Goal: Transaction & Acquisition: Subscribe to service/newsletter

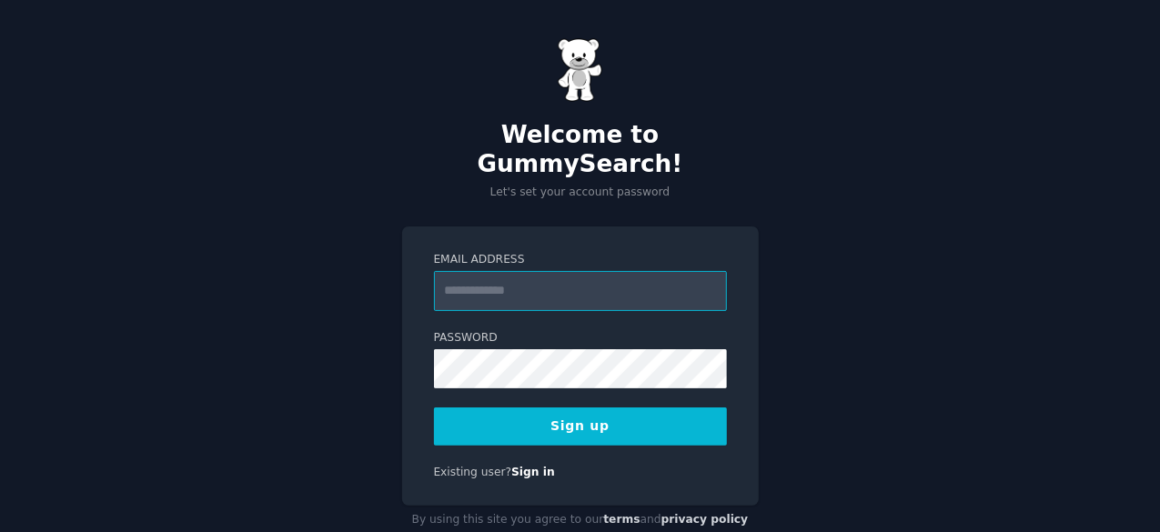
click at [532, 271] on input "Email Address" at bounding box center [580, 291] width 293 height 40
type input "**********"
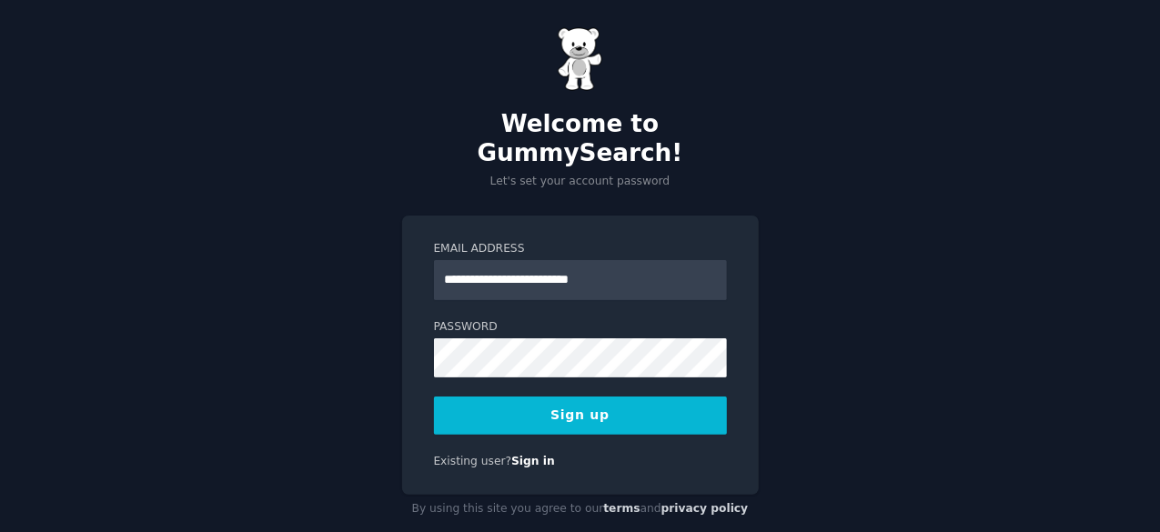
click at [651, 397] on button "Sign up" at bounding box center [580, 416] width 293 height 38
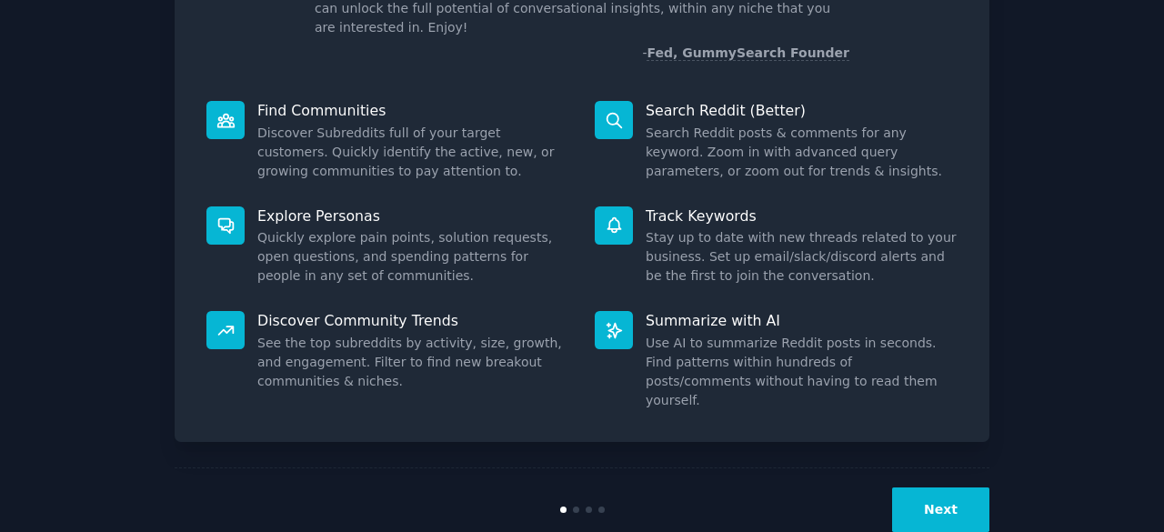
scroll to position [178, 0]
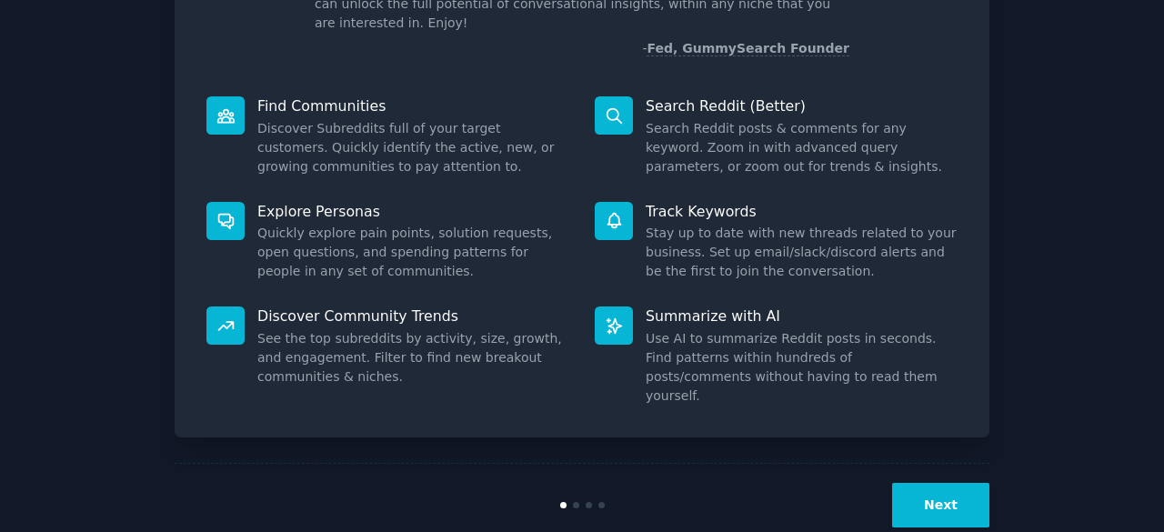
click at [919, 483] on button "Next" at bounding box center [940, 505] width 97 height 45
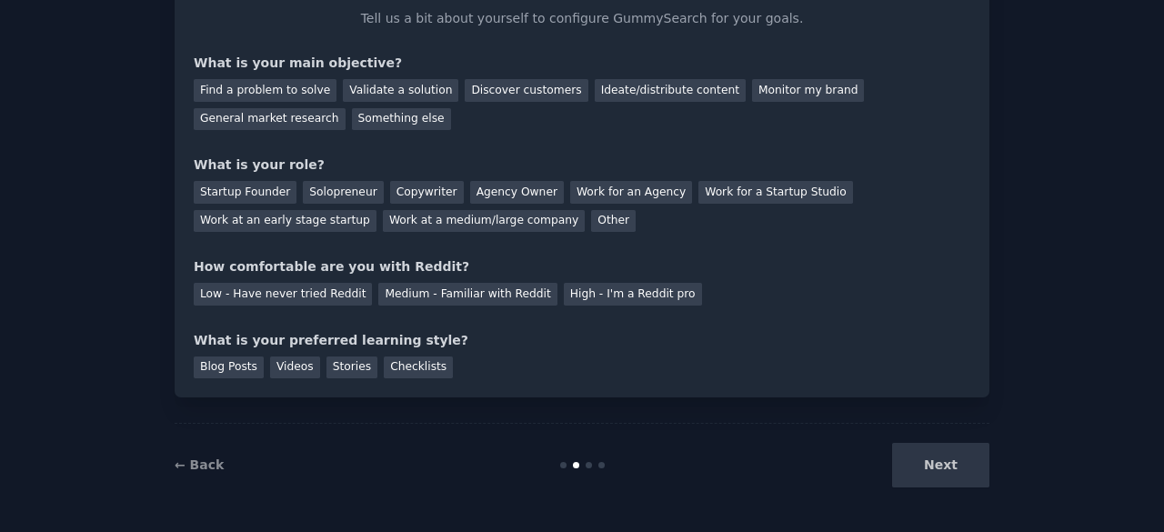
scroll to position [118, 0]
click at [919, 458] on div "Next" at bounding box center [854, 466] width 272 height 45
click at [935, 463] on div "Next" at bounding box center [854, 466] width 272 height 45
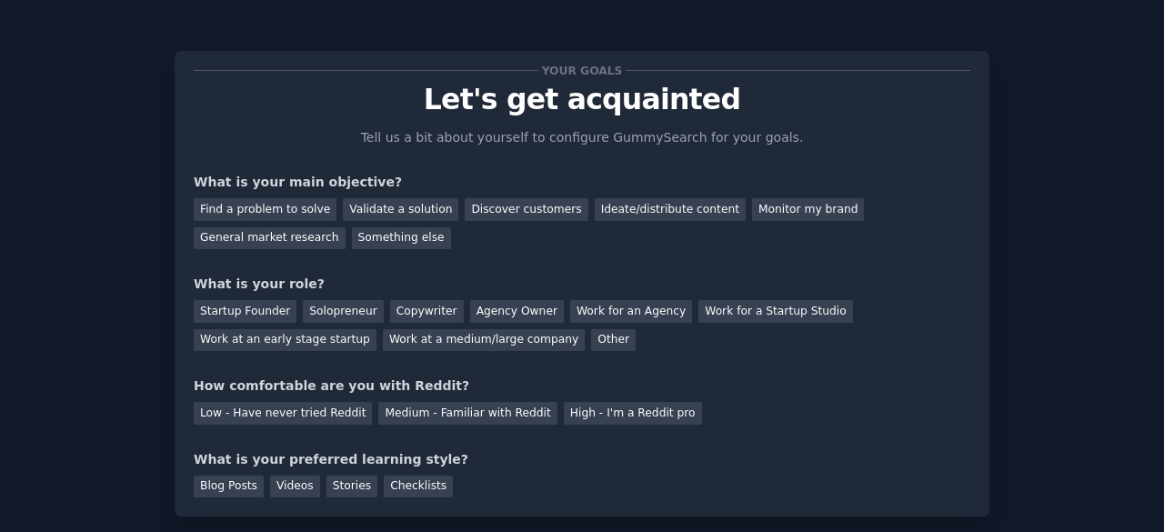
scroll to position [67, 0]
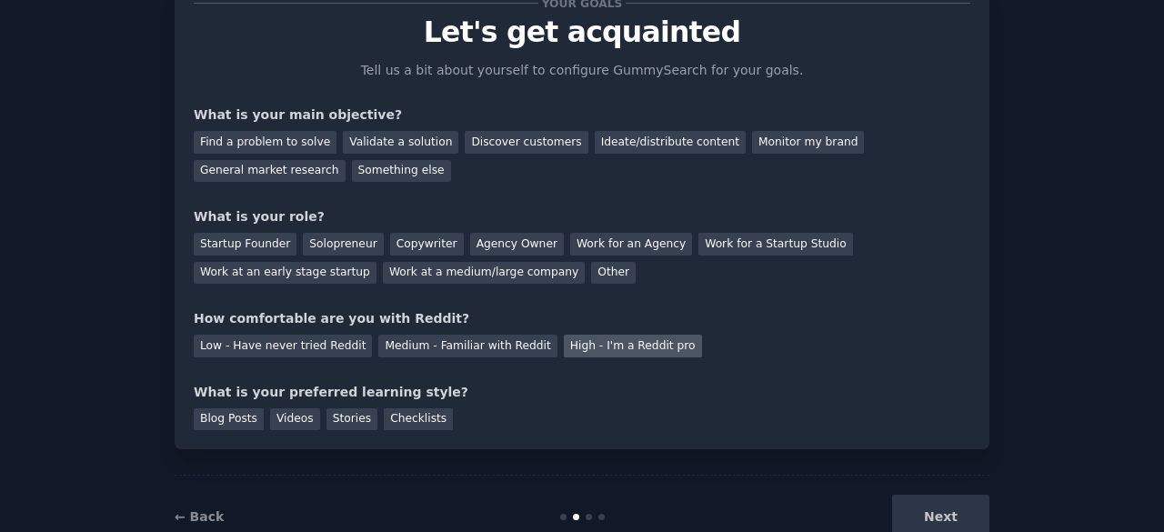
click at [582, 354] on div "High - I'm a Reddit pro" at bounding box center [633, 346] width 138 height 23
click at [932, 523] on div "Next" at bounding box center [854, 517] width 272 height 45
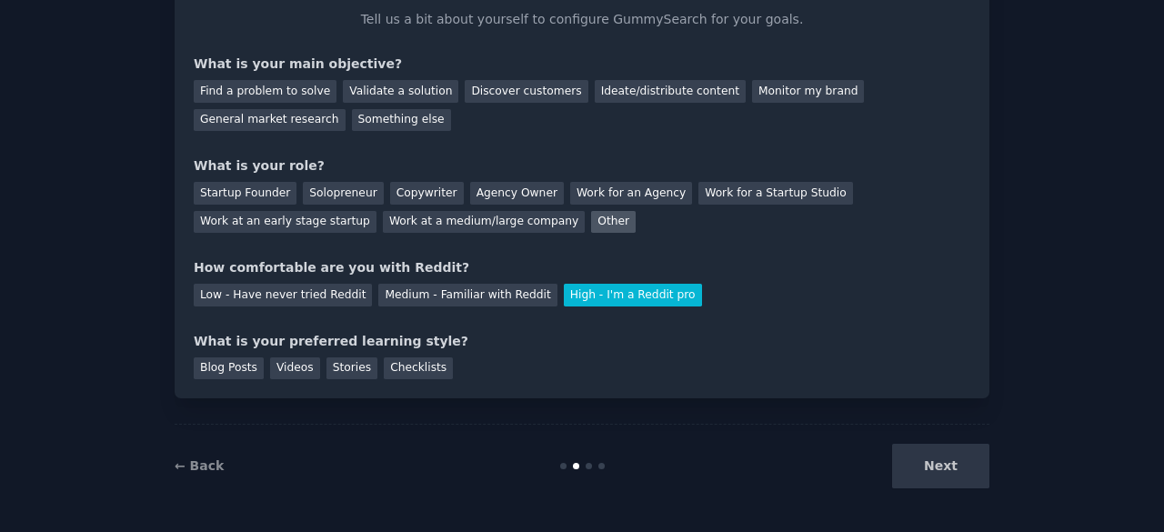
click at [591, 222] on div "Other" at bounding box center [613, 222] width 45 height 23
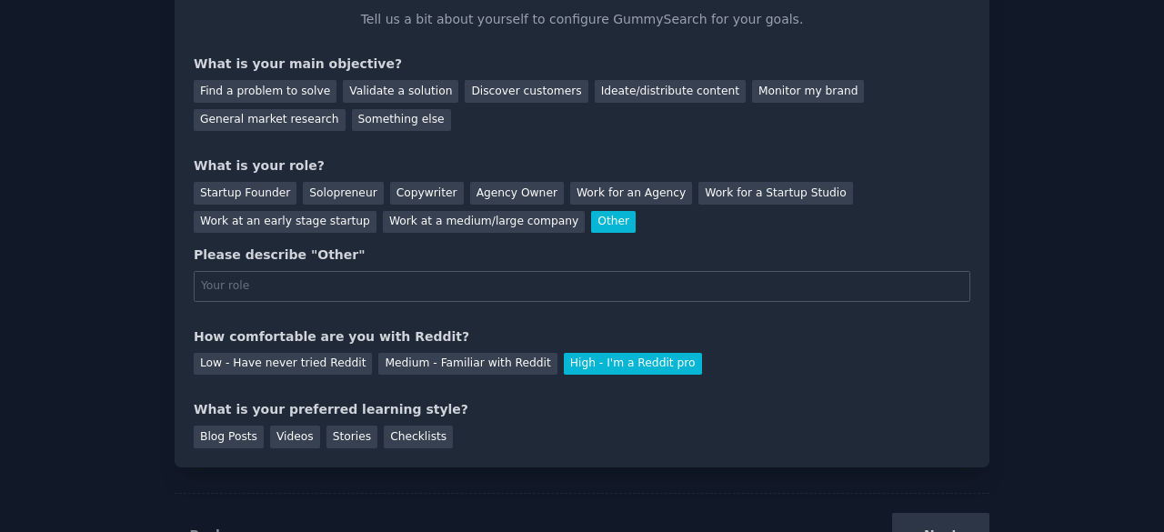
scroll to position [186, 0]
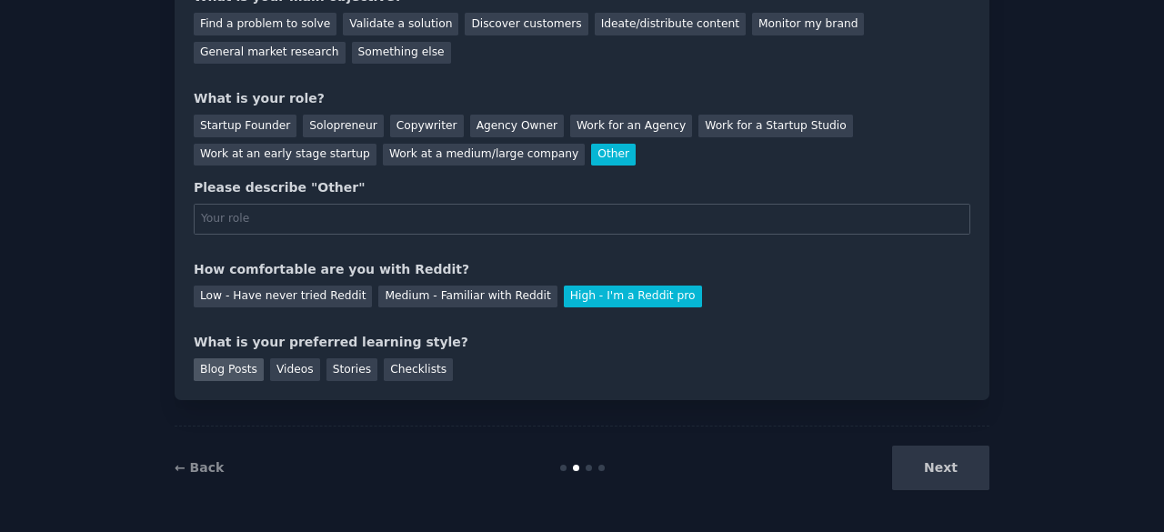
click at [241, 363] on div "Blog Posts" at bounding box center [229, 369] width 70 height 23
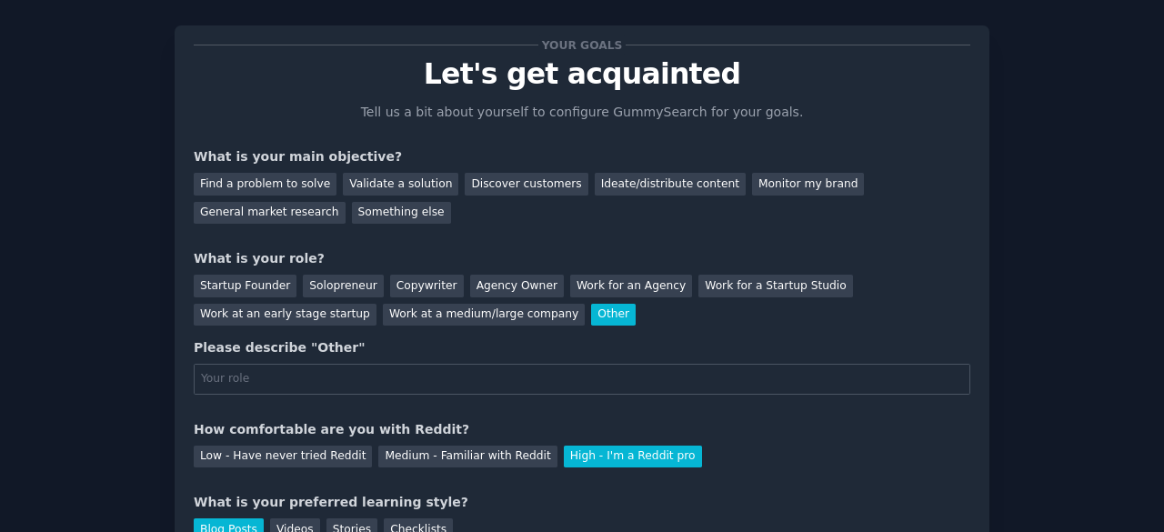
scroll to position [31, 0]
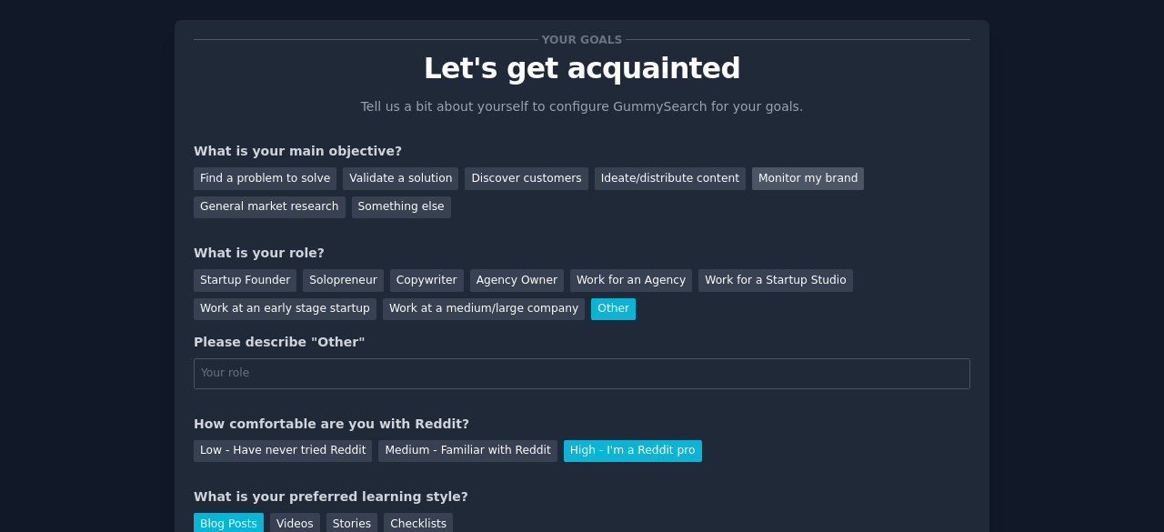
click at [760, 179] on div "Monitor my brand" at bounding box center [808, 178] width 112 height 23
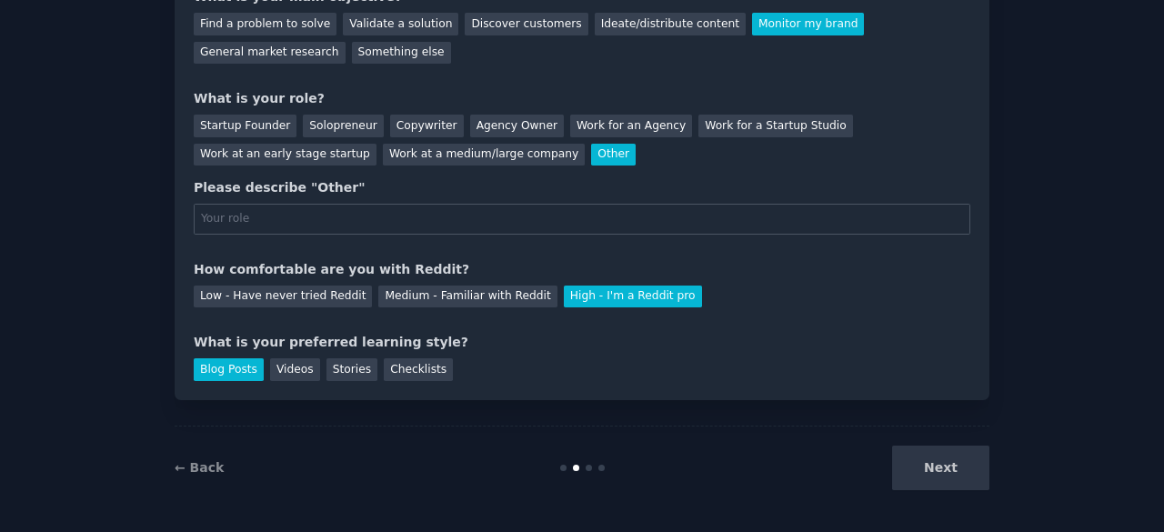
click at [915, 468] on div "Next" at bounding box center [854, 468] width 272 height 45
click at [455, 293] on div "Medium - Familiar with Reddit" at bounding box center [467, 297] width 178 height 23
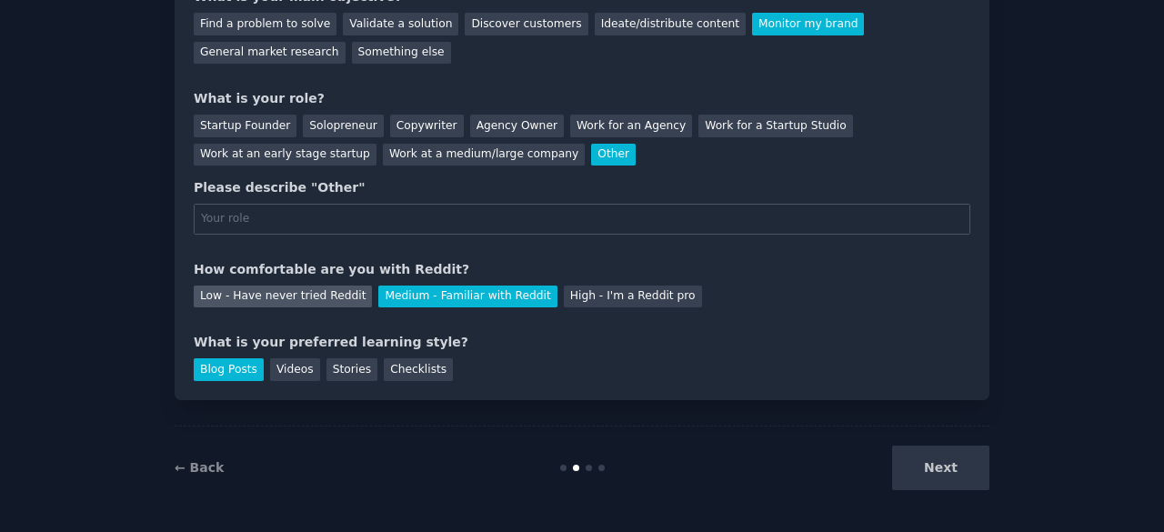
click at [329, 287] on div "Low - Have never tried Reddit" at bounding box center [283, 297] width 178 height 23
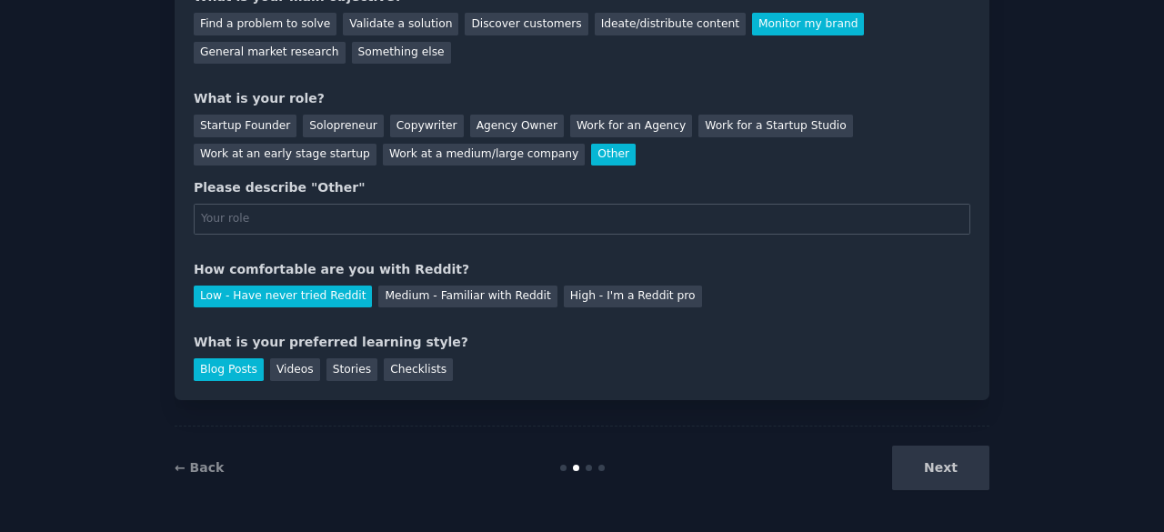
click at [409, 381] on div "Your goals Let's get acquainted Tell us a bit about yourself to configure Gummy…" at bounding box center [582, 132] width 815 height 535
click at [282, 226] on input "text" at bounding box center [582, 219] width 777 height 31
drag, startPoint x: 326, startPoint y: 191, endPoint x: 180, endPoint y: 181, distance: 145.9
click at [180, 181] on div "Your goals Let's get acquainted Tell us a bit about yourself to configure Gummy…" at bounding box center [582, 132] width 815 height 535
click at [256, 219] on input "df" at bounding box center [582, 219] width 777 height 31
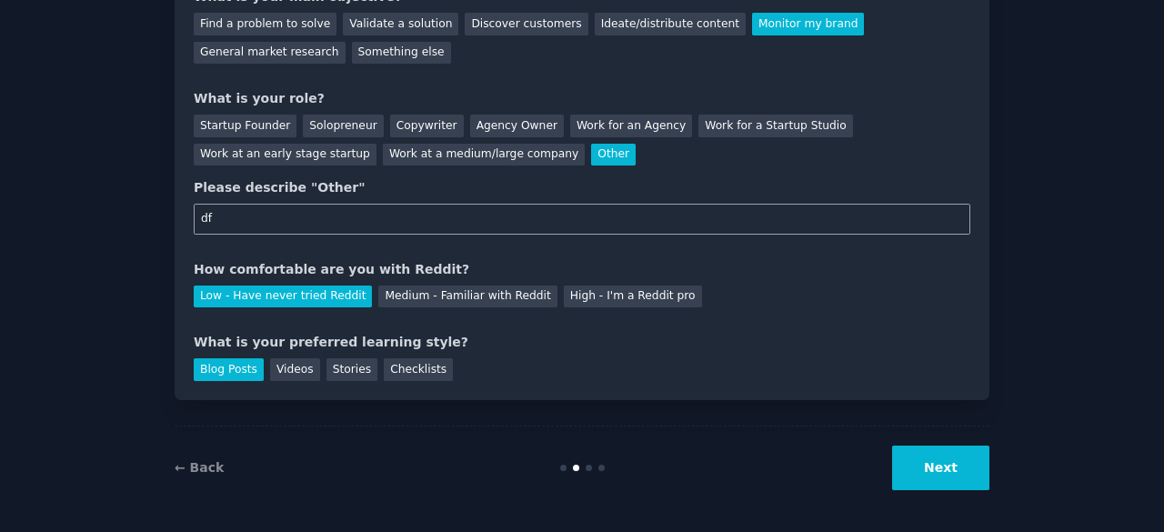
type input "df"
drag, startPoint x: 347, startPoint y: 182, endPoint x: 186, endPoint y: 186, distance: 161.1
click at [186, 186] on div "Your goals Let's get acquainted Tell us a bit about yourself to configure Gummy…" at bounding box center [582, 132] width 815 height 535
copy div "Please describe "Other""
click at [407, 214] on input "df" at bounding box center [582, 219] width 777 height 31
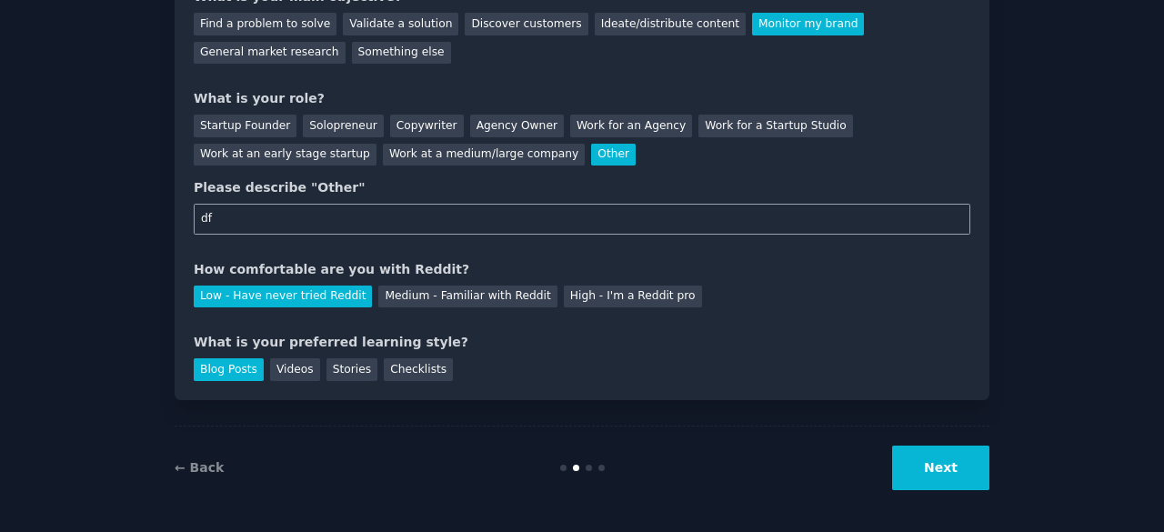
click at [407, 214] on input "df" at bounding box center [582, 219] width 777 height 31
paste input "Shadow Fight 2 MOD APK (custom version with unlimited coins and gems on Android…"
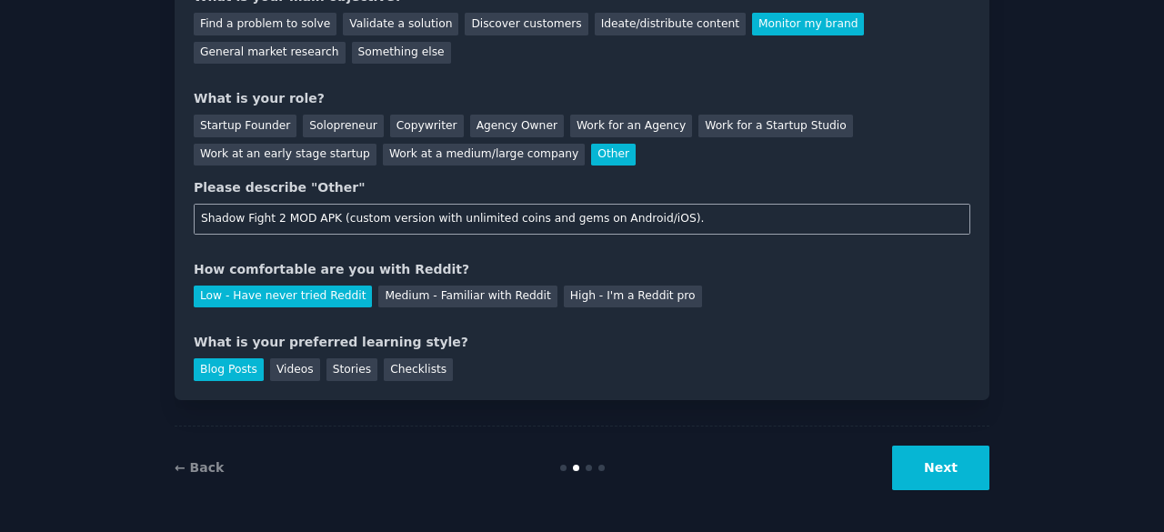
type input "Shadow Fight 2 MOD APK (custom version with unlimited coins and gems on Android…"
click at [929, 468] on button "Next" at bounding box center [940, 468] width 97 height 45
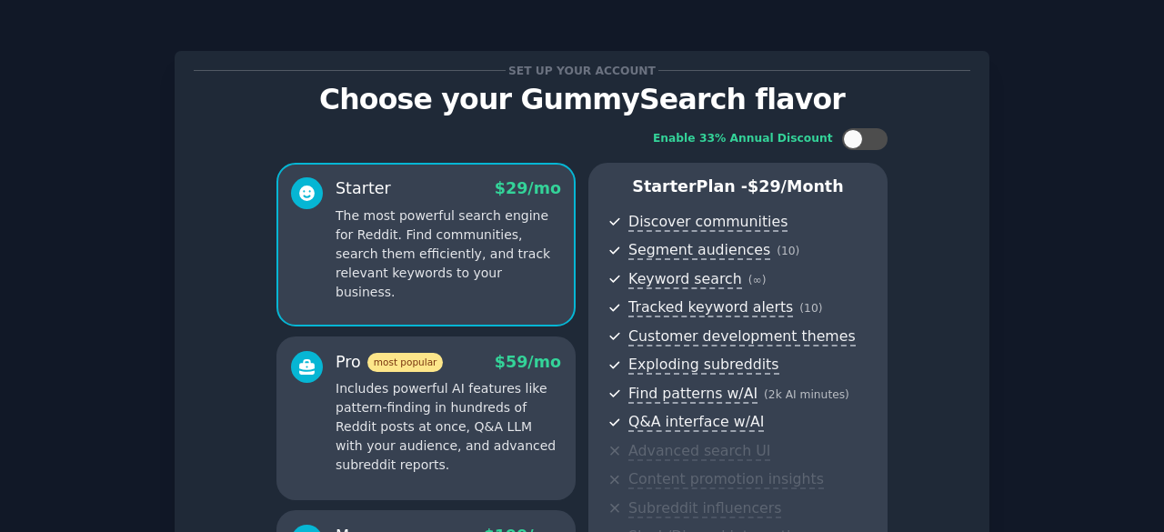
scroll to position [313, 0]
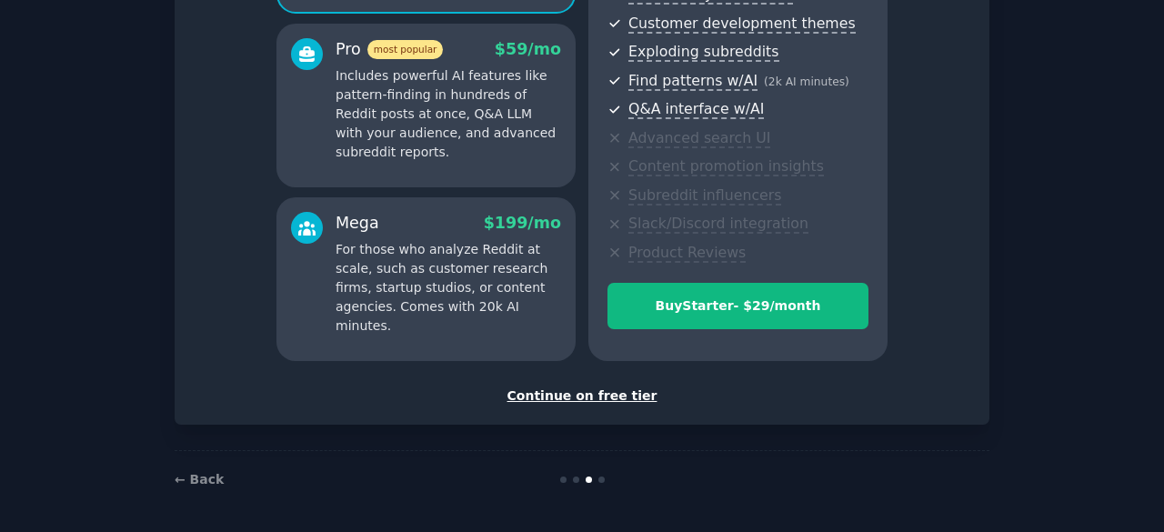
click at [605, 400] on div "Continue on free tier" at bounding box center [582, 396] width 777 height 19
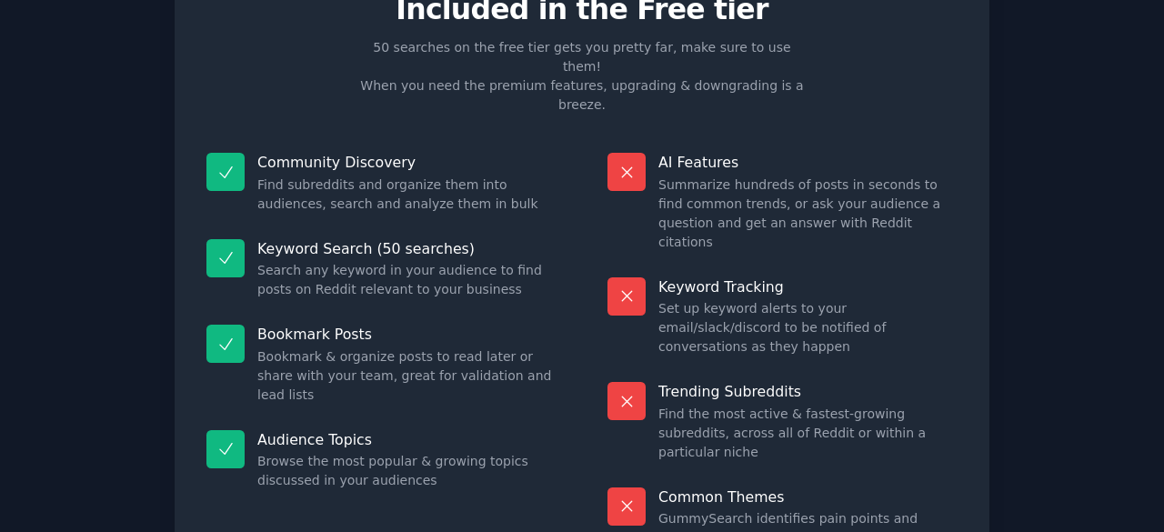
scroll to position [176, 0]
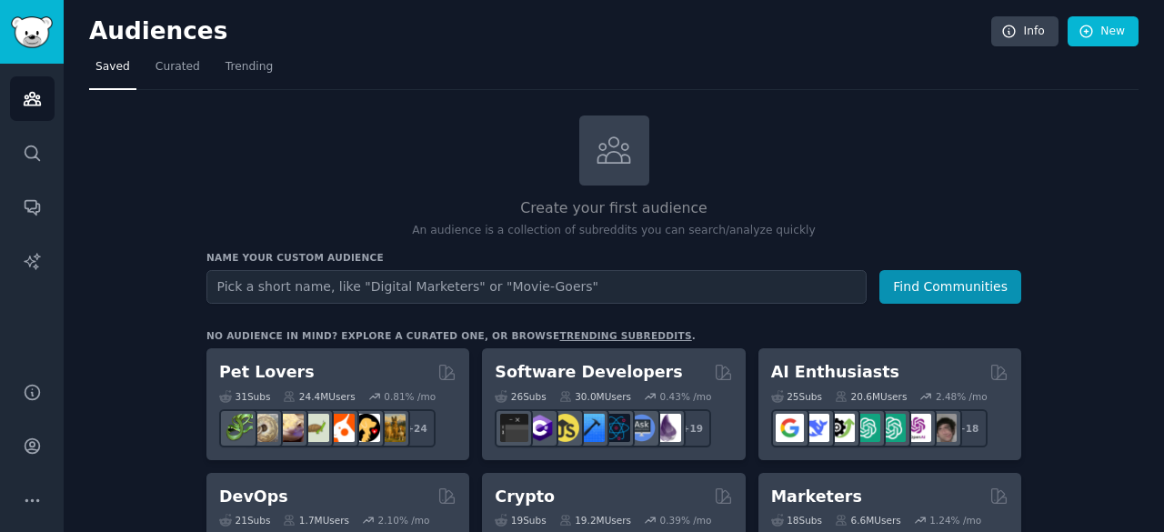
click at [602, 295] on input "text" at bounding box center [536, 287] width 660 height 34
type input "gameing"
click at [880, 270] on button "Find Communities" at bounding box center [951, 287] width 142 height 34
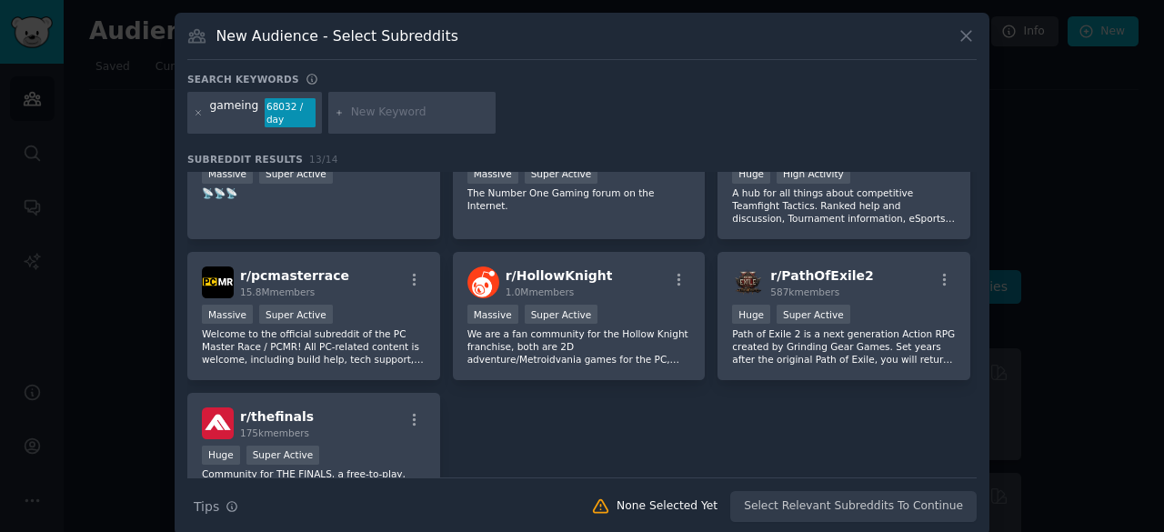
scroll to position [339, 0]
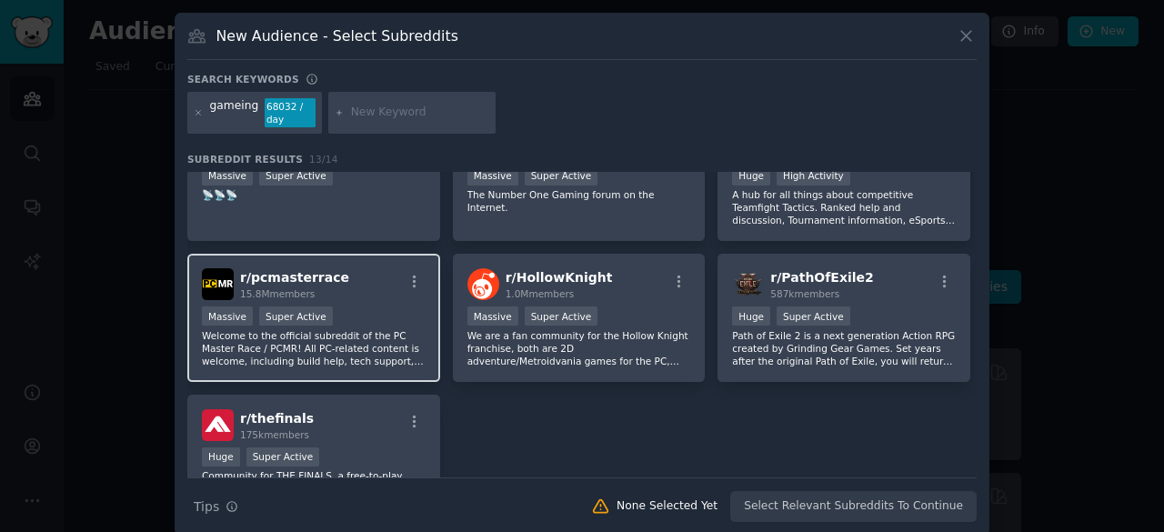
click at [333, 317] on div "Massive Super Active" at bounding box center [314, 318] width 224 height 23
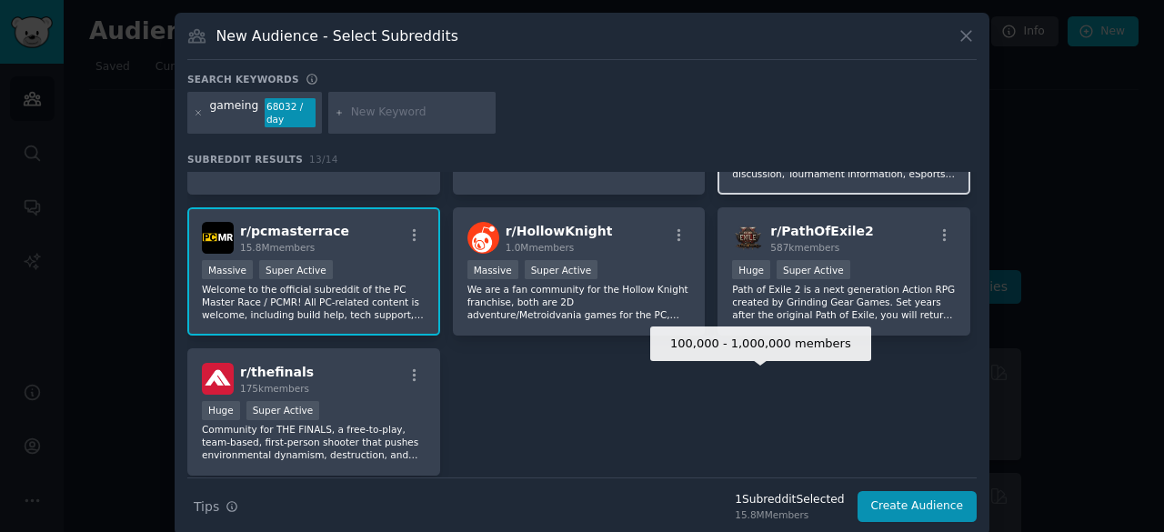
scroll to position [400, 0]
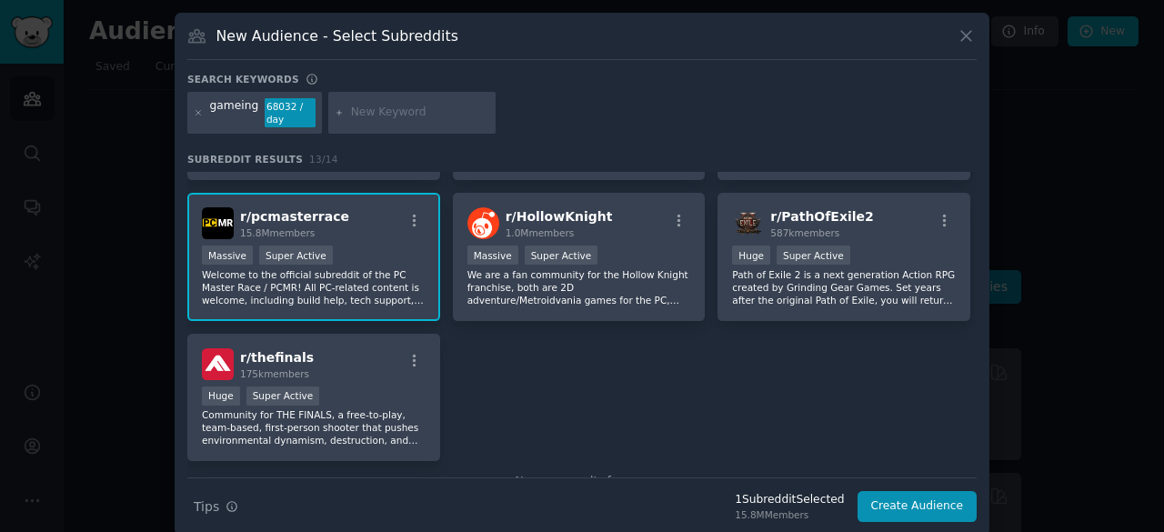
click at [371, 225] on div "r/ pcmasterrace 15.8M members" at bounding box center [314, 223] width 224 height 32
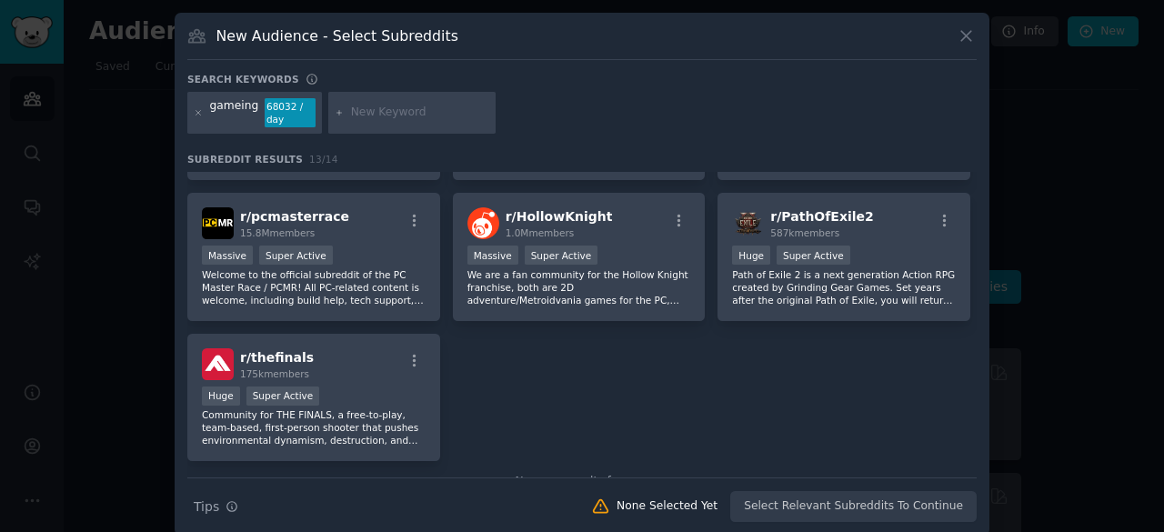
scroll to position [448, 0]
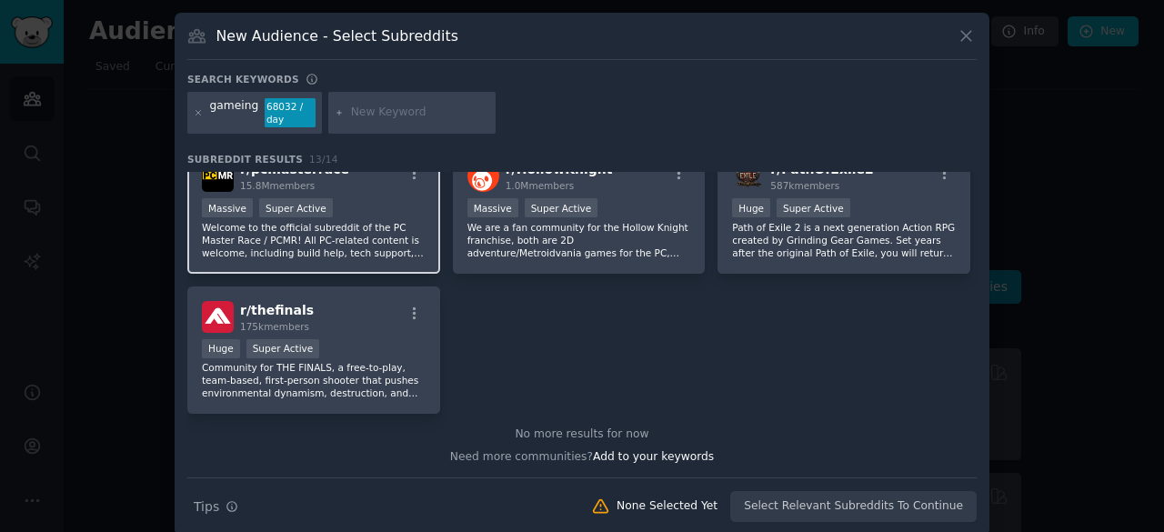
click at [387, 232] on p "Welcome to the official subreddit of the PC Master Race / PCMR! All PC-related …" at bounding box center [314, 240] width 224 height 38
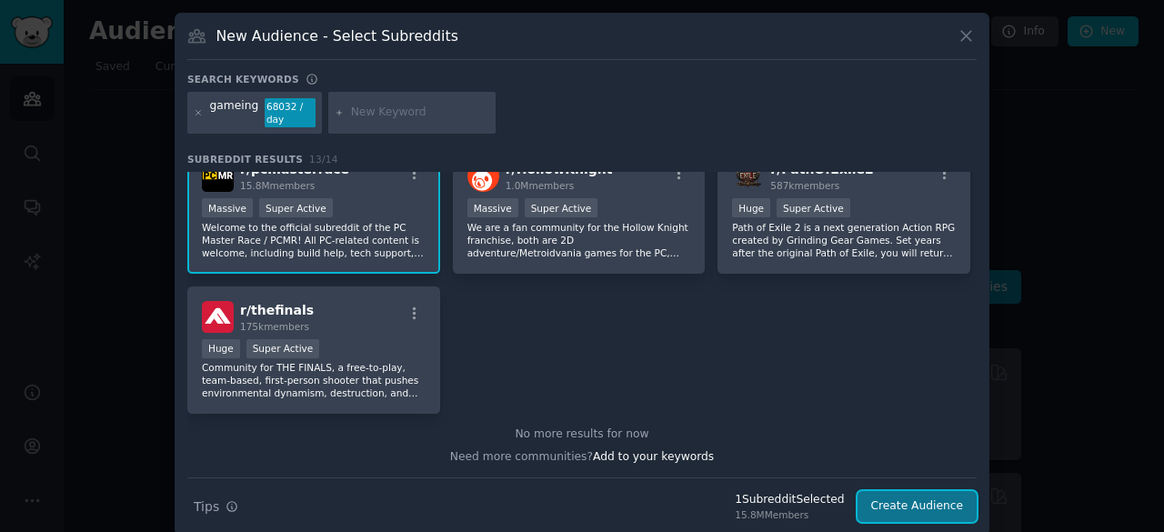
click at [924, 499] on button "Create Audience" at bounding box center [918, 506] width 120 height 31
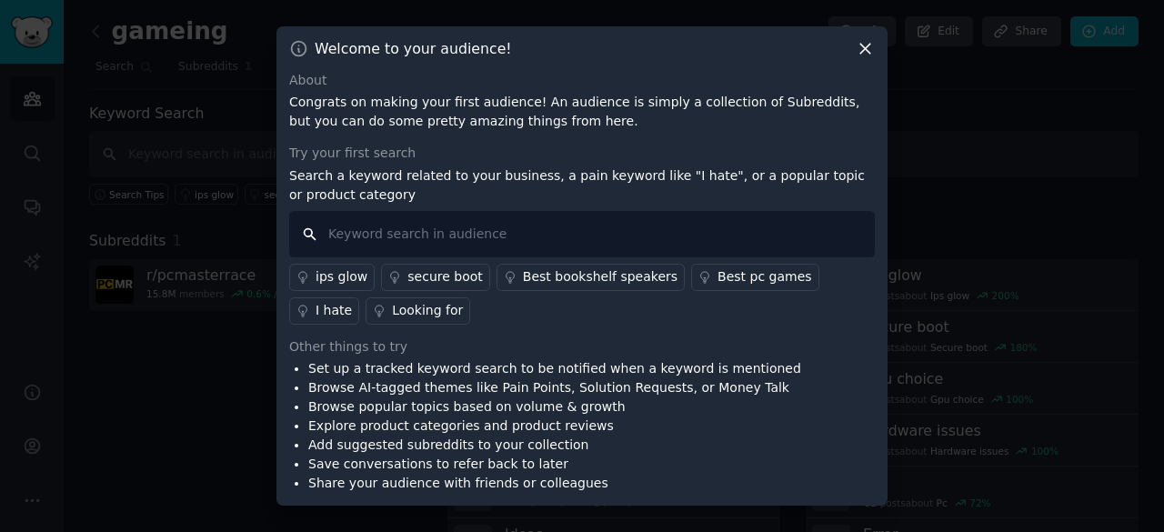
click at [553, 256] on input "text" at bounding box center [582, 234] width 586 height 46
click at [721, 268] on div "Best pc games" at bounding box center [765, 276] width 95 height 19
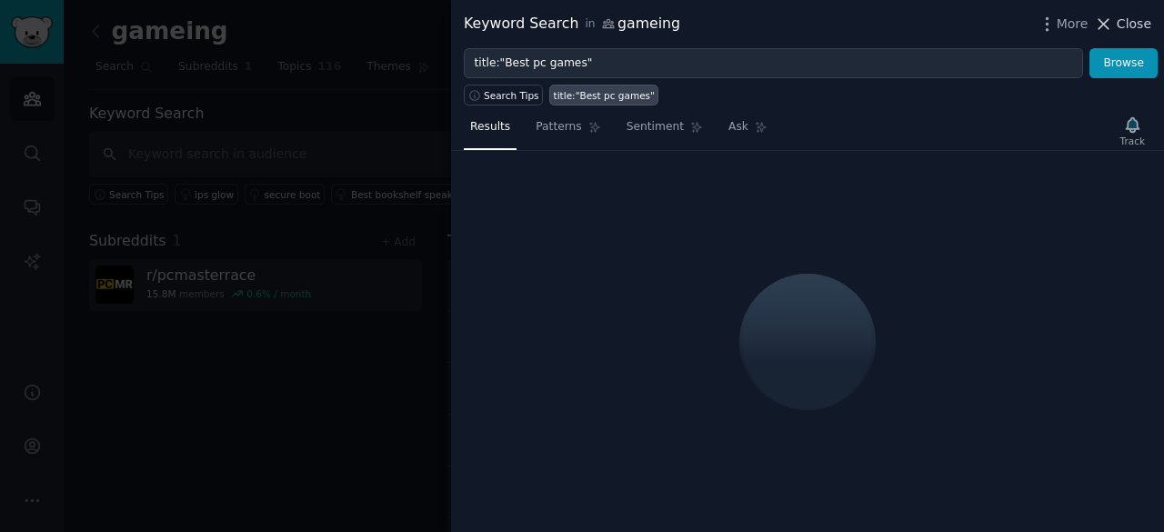
click at [1131, 25] on span "Close" at bounding box center [1134, 24] width 35 height 19
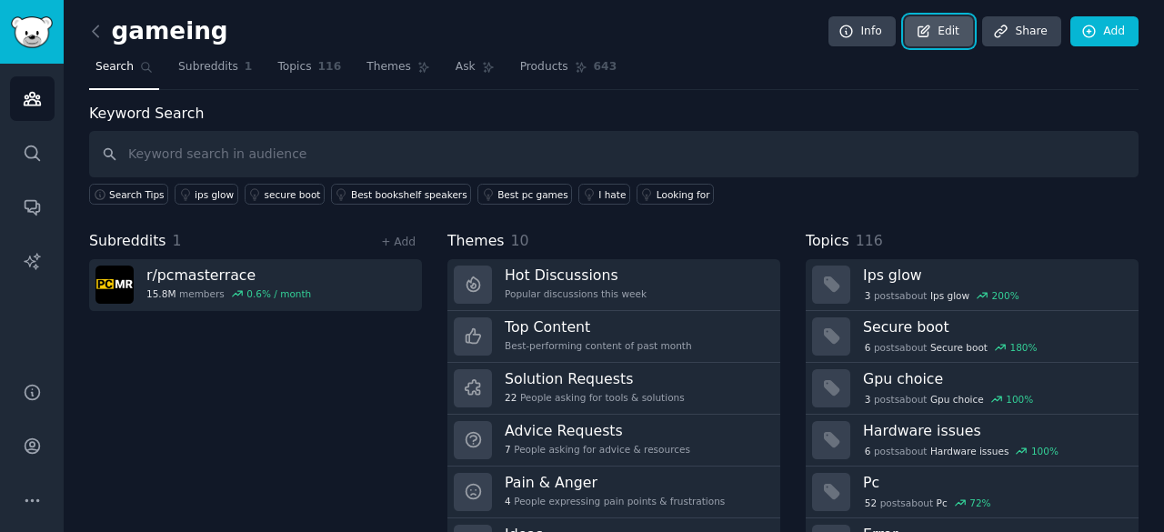
click at [928, 32] on icon at bounding box center [924, 30] width 11 height 11
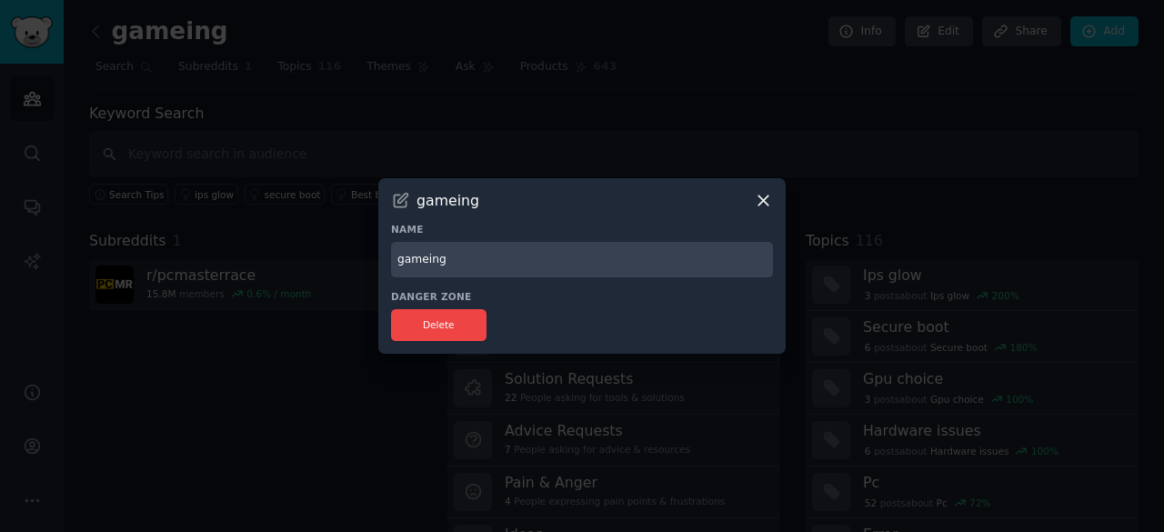
click at [766, 204] on icon at bounding box center [764, 201] width 10 height 10
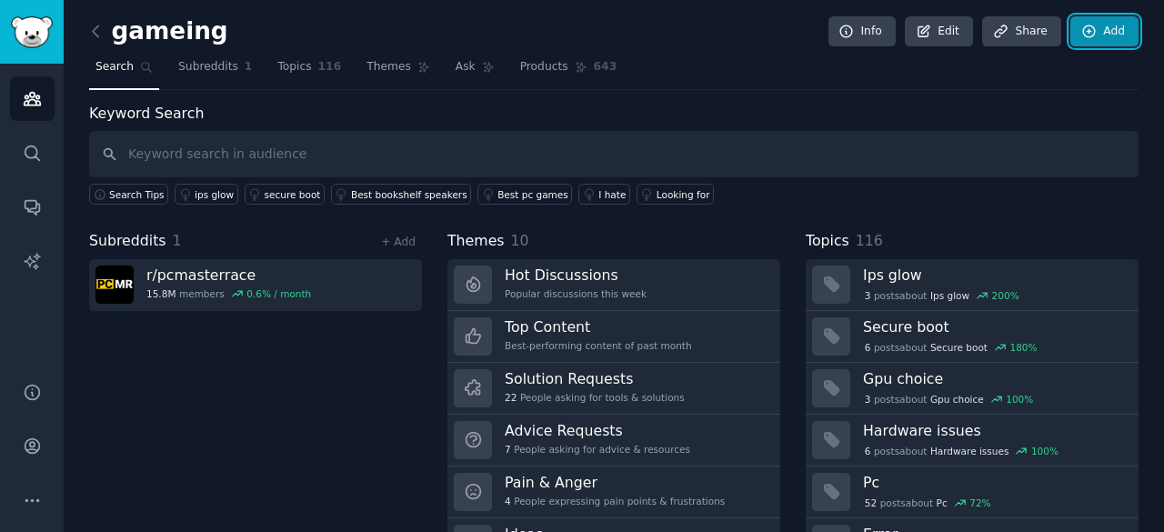
click at [1101, 34] on link "Add" at bounding box center [1105, 31] width 68 height 31
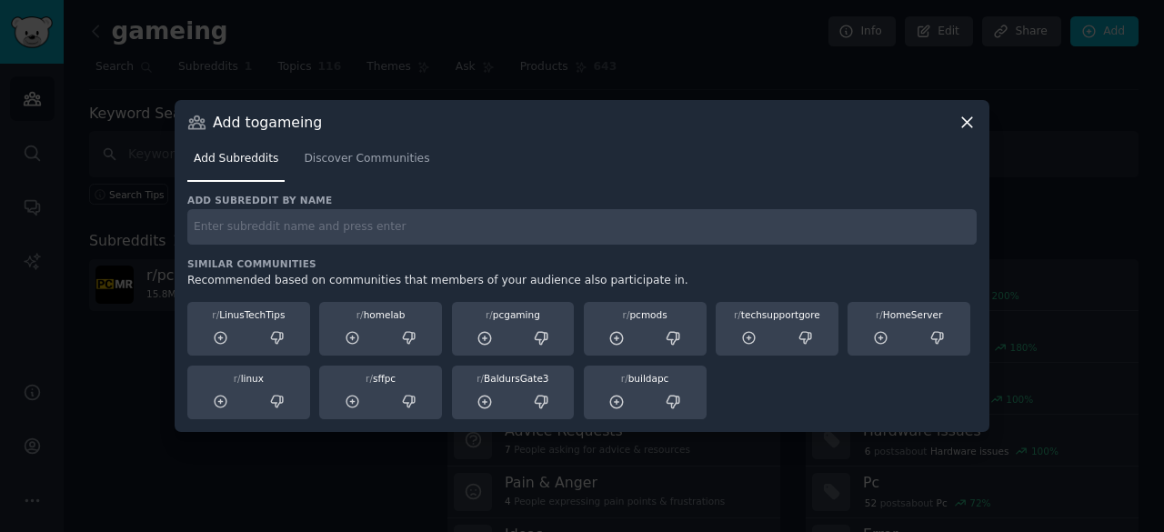
click at [673, 236] on input "text" at bounding box center [581, 226] width 789 height 35
type input "j"
click at [972, 116] on icon at bounding box center [967, 122] width 19 height 19
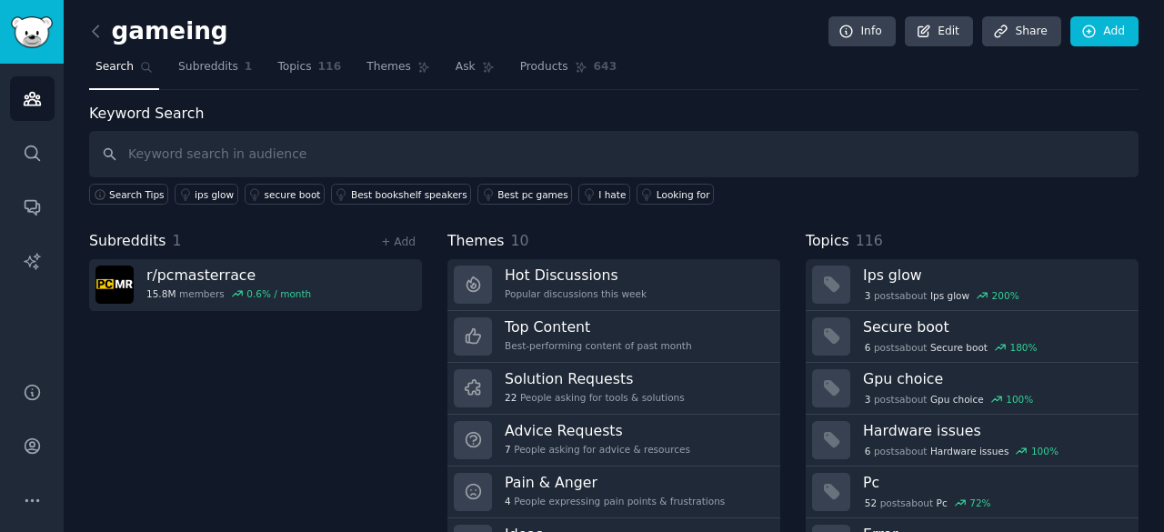
click at [174, 23] on h2 "gameing" at bounding box center [158, 31] width 139 height 29
click at [32, 43] on img "Sidebar" at bounding box center [32, 32] width 42 height 32
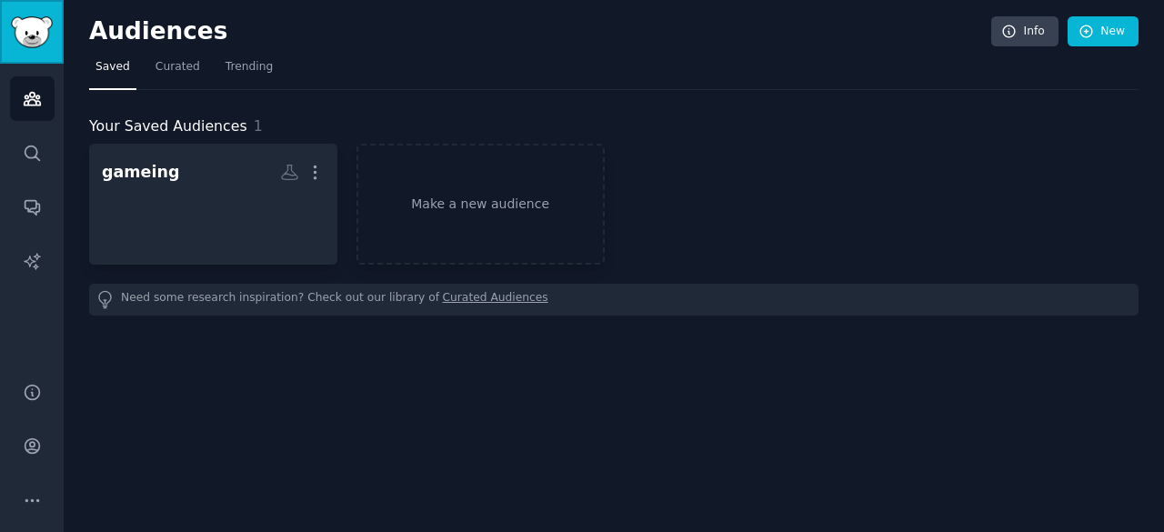
click at [32, 43] on img "Sidebar" at bounding box center [32, 32] width 42 height 32
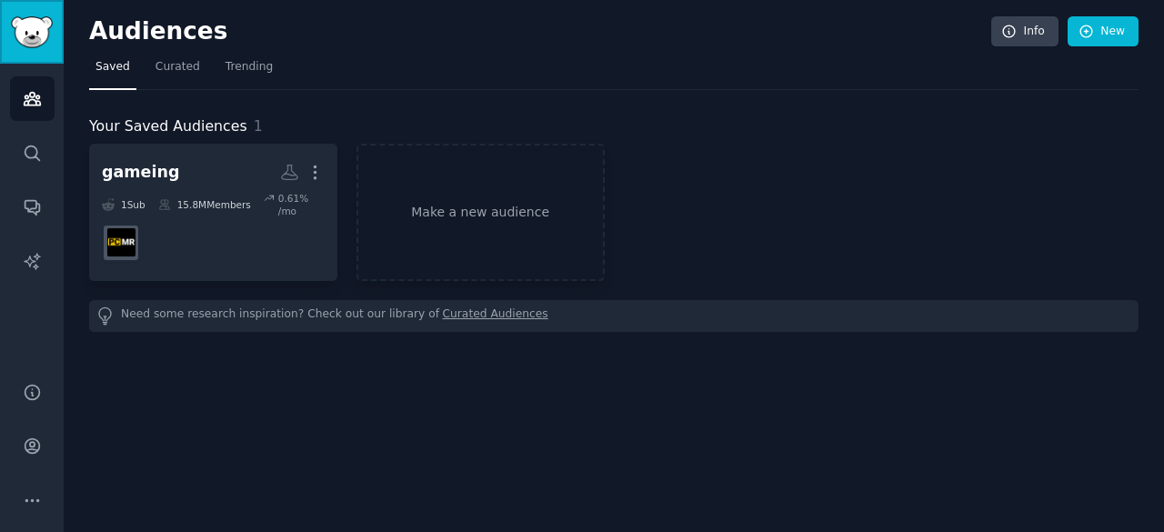
click at [18, 43] on img "Sidebar" at bounding box center [32, 32] width 42 height 32
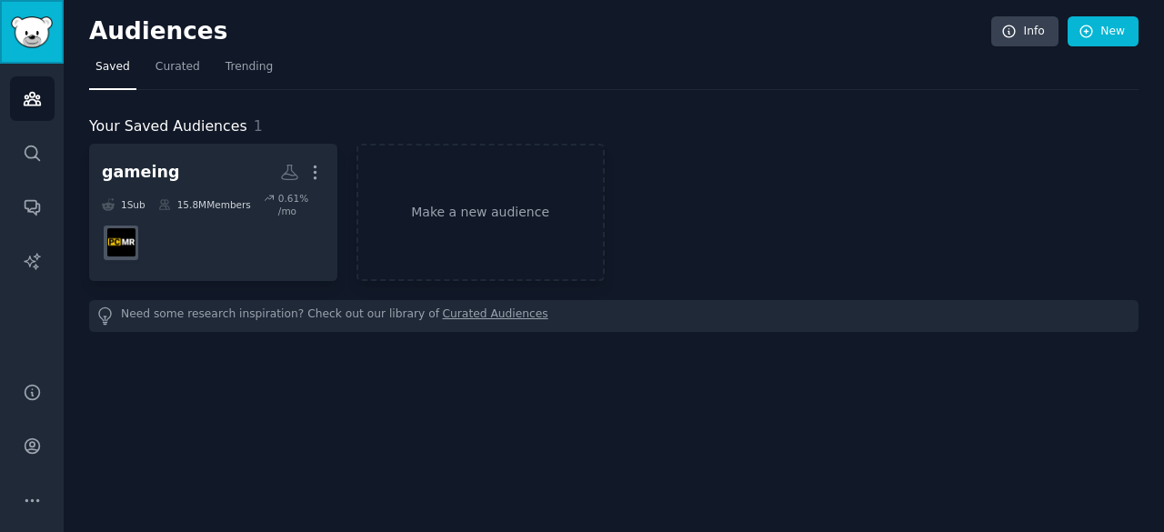
click at [18, 43] on img "Sidebar" at bounding box center [32, 32] width 42 height 32
click at [23, 499] on icon "Sidebar" at bounding box center [32, 500] width 19 height 19
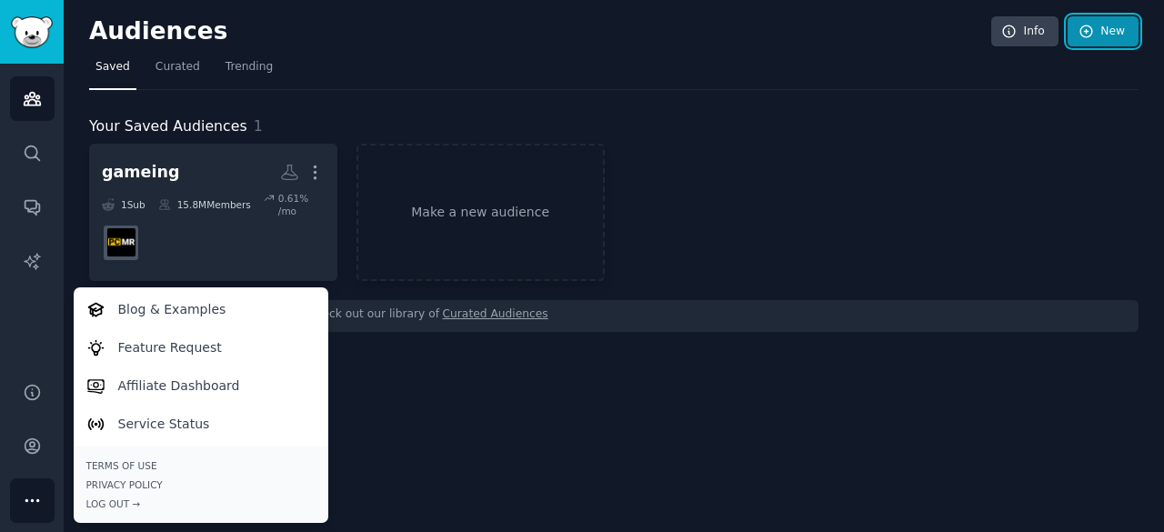
click at [1092, 30] on icon at bounding box center [1087, 32] width 16 height 16
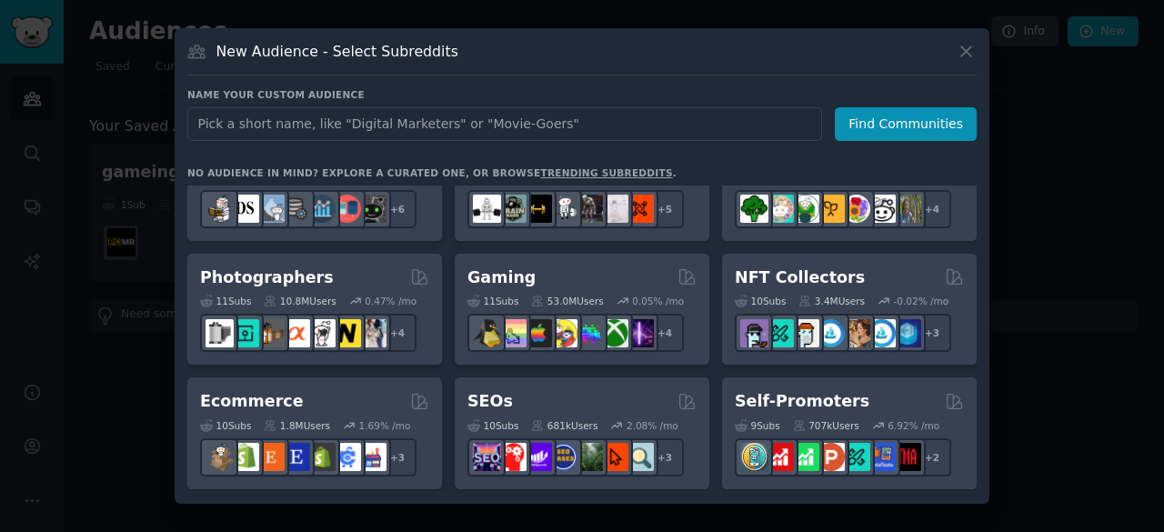
scroll to position [554, 0]
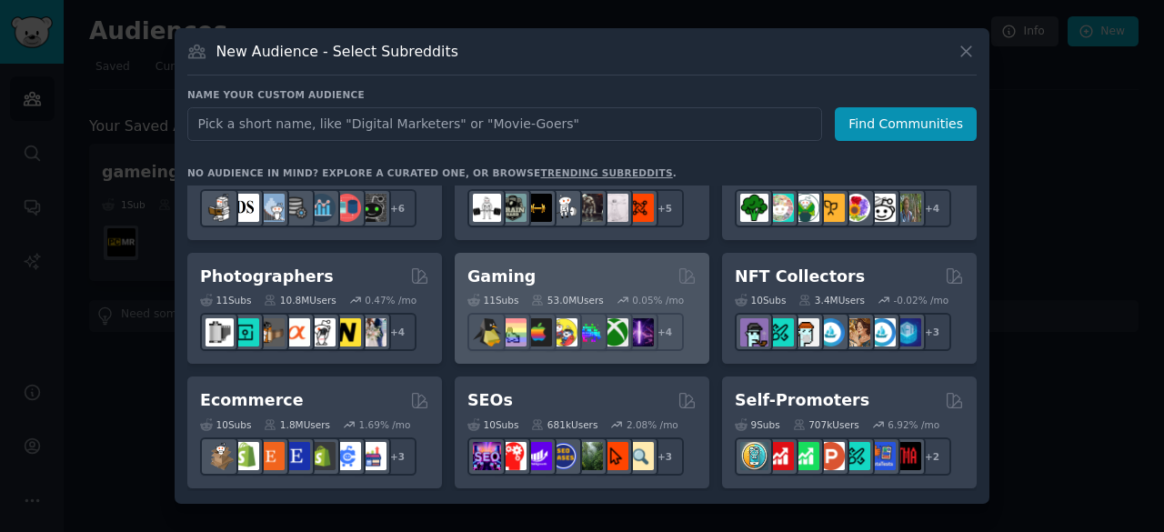
click at [570, 301] on div "53.0M Users" at bounding box center [567, 300] width 72 height 13
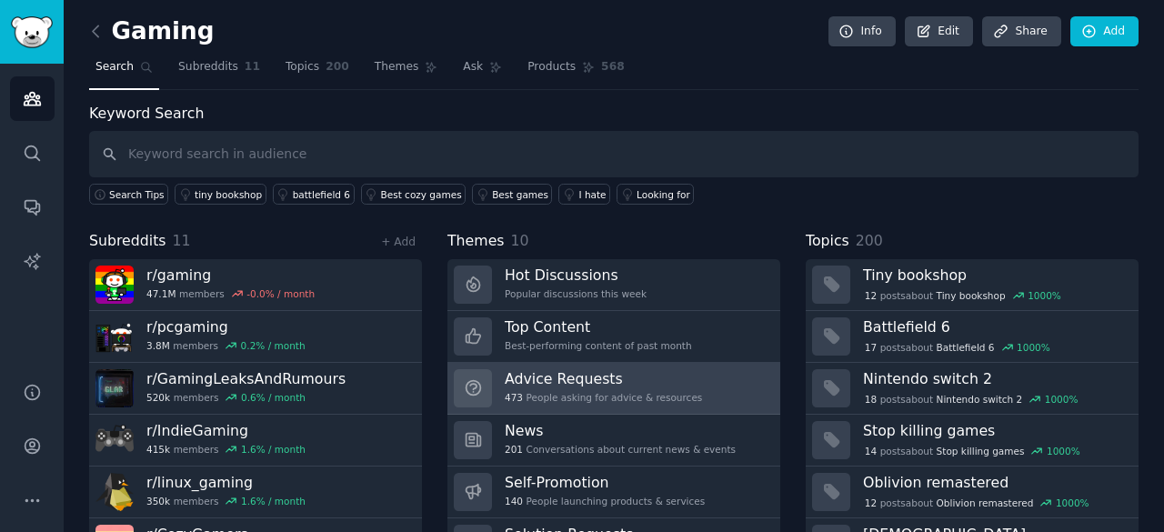
scroll to position [91, 0]
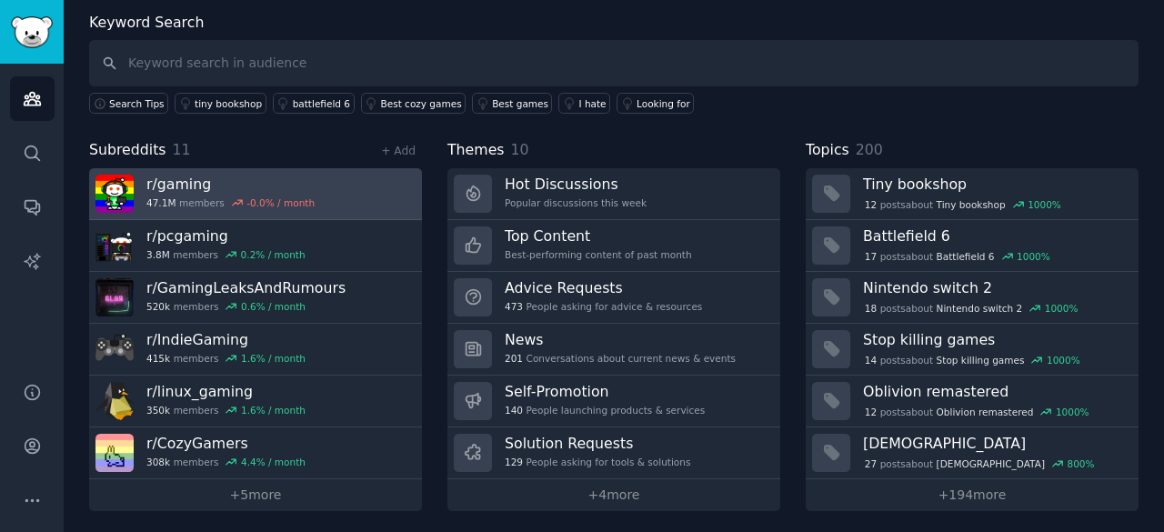
click at [316, 196] on link "r/ gaming 47.1M members -0.0 % / month" at bounding box center [255, 194] width 333 height 52
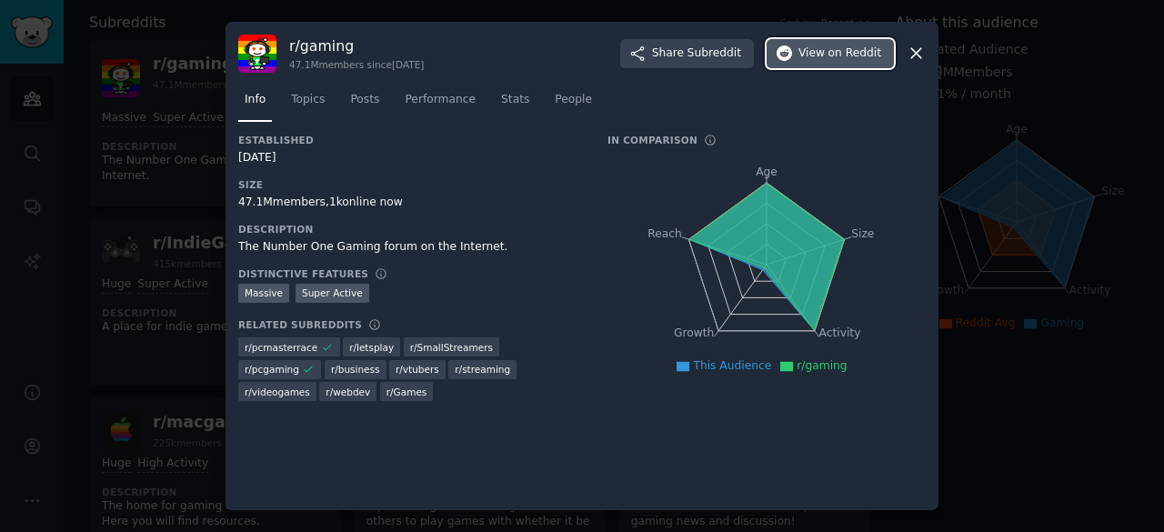
click at [848, 52] on span "on Reddit" at bounding box center [855, 53] width 53 height 16
click at [916, 58] on icon at bounding box center [916, 53] width 19 height 19
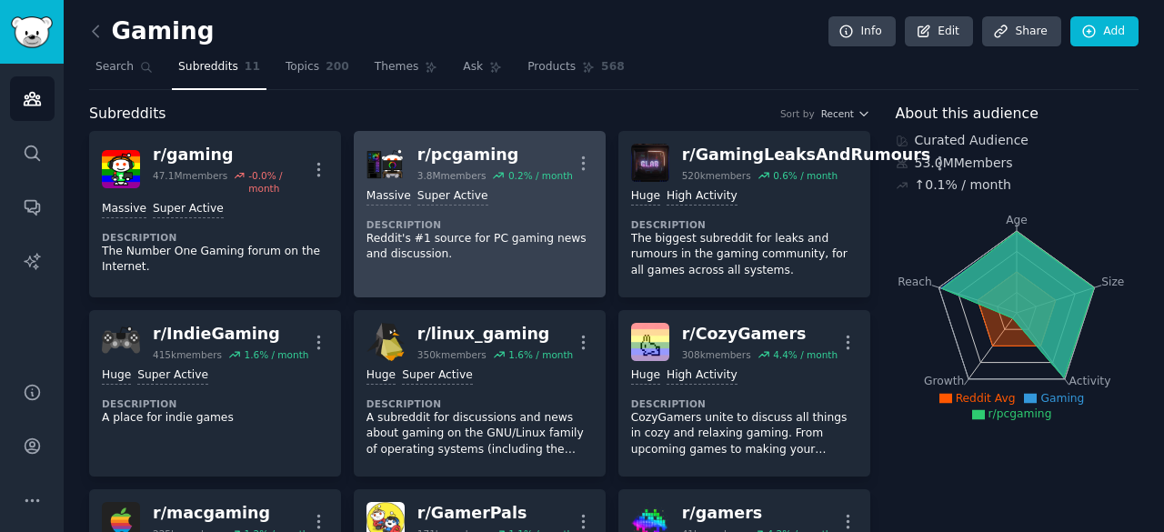
click at [373, 246] on p "Reddit's #1 source for PC gaming news and discussion." at bounding box center [480, 247] width 226 height 32
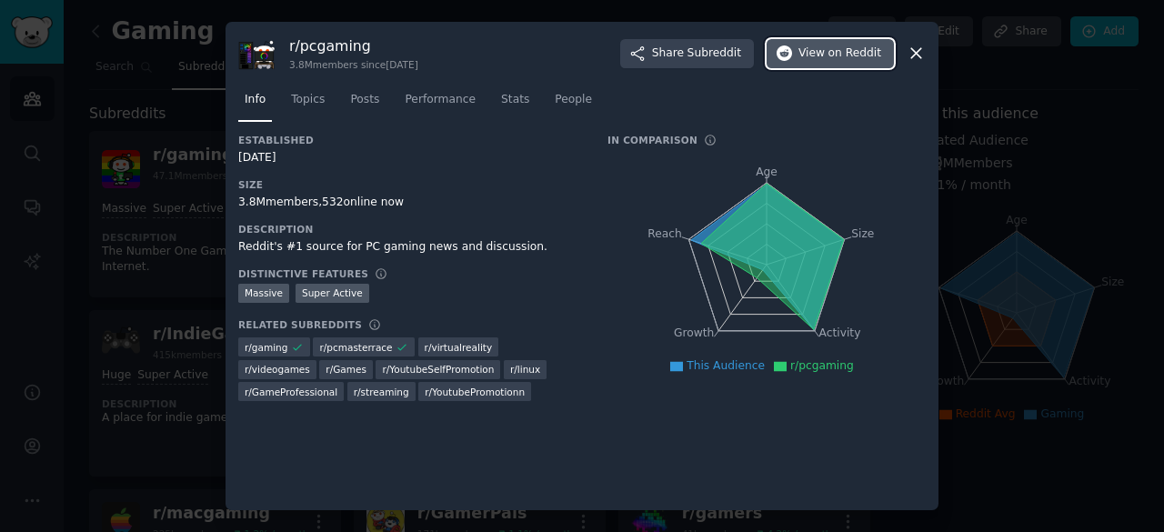
click at [850, 63] on button "View on Reddit" at bounding box center [830, 53] width 127 height 29
click at [907, 53] on icon at bounding box center [916, 53] width 19 height 19
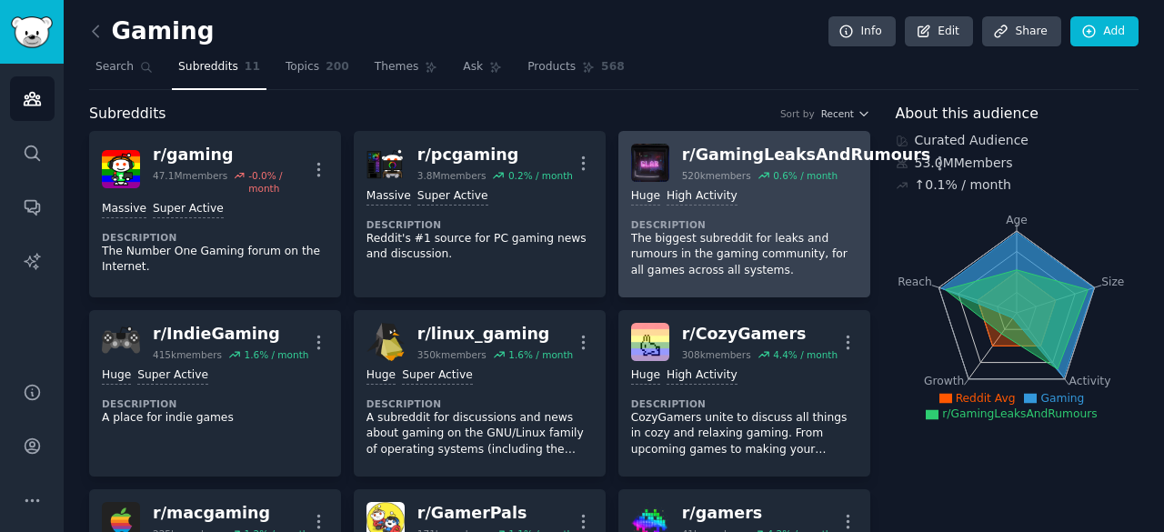
click at [727, 202] on div "Huge High Activity" at bounding box center [744, 196] width 226 height 17
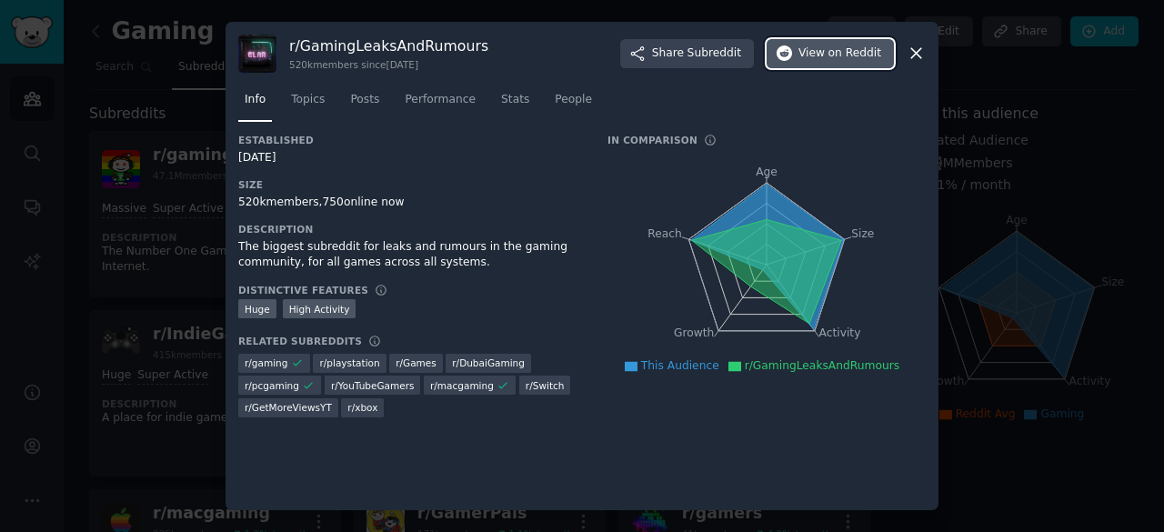
click at [810, 62] on button "View on Reddit" at bounding box center [830, 53] width 127 height 29
click at [913, 55] on icon at bounding box center [916, 54] width 10 height 10
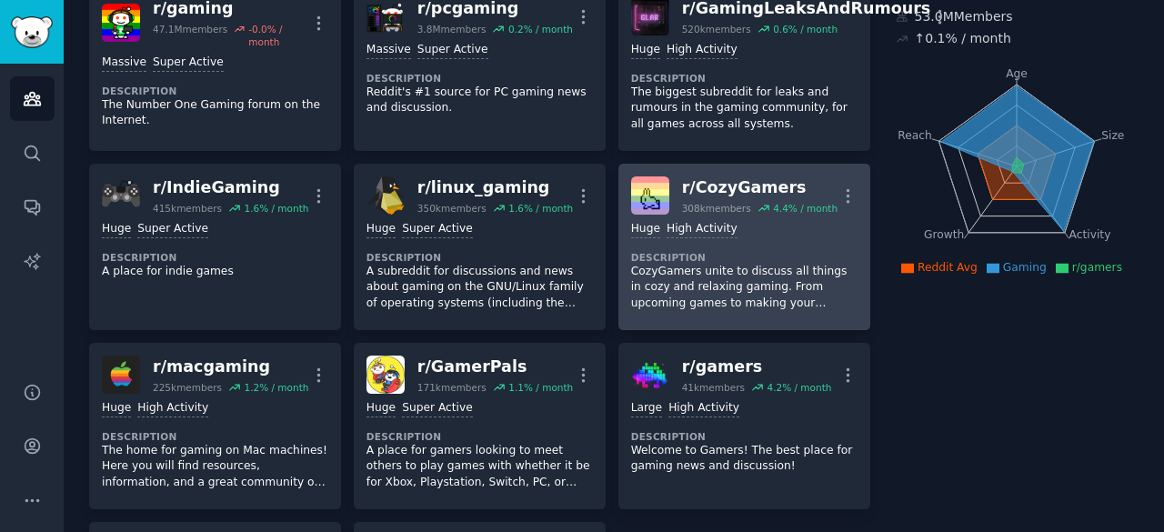
scroll to position [147, 0]
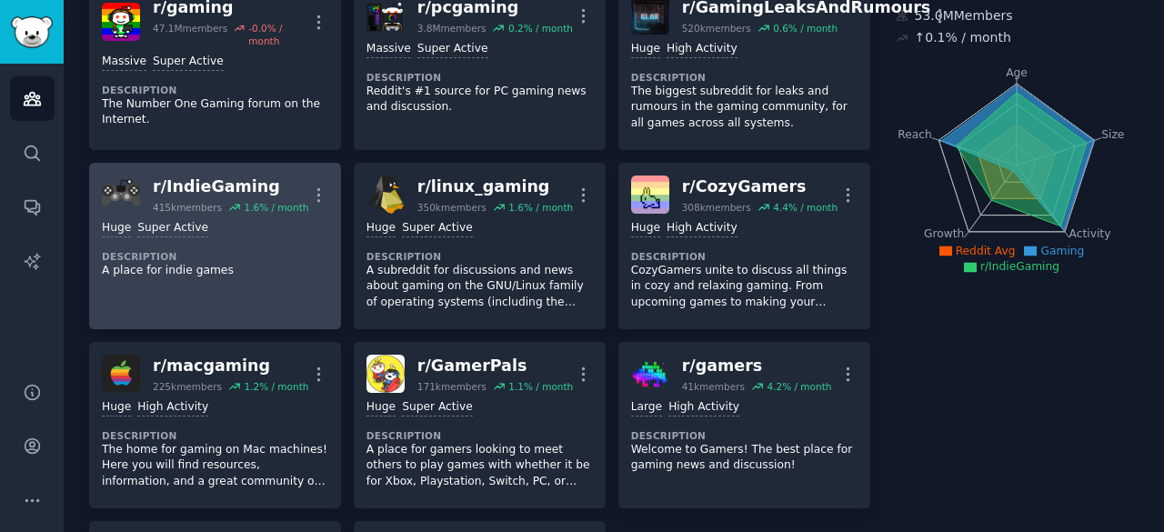
click at [280, 276] on p "A place for indie games" at bounding box center [215, 271] width 226 height 16
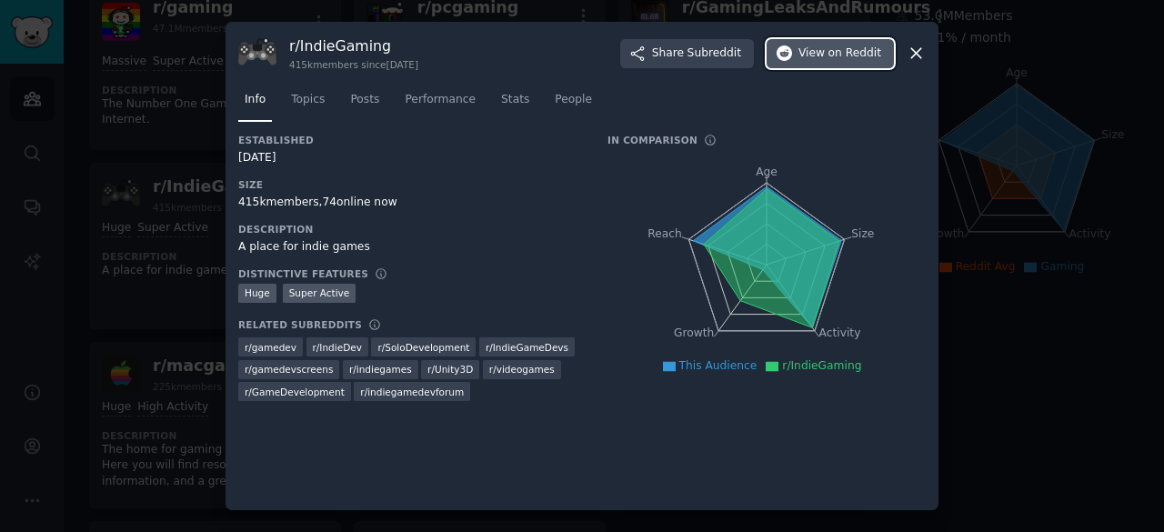
click at [852, 52] on span "on Reddit" at bounding box center [855, 53] width 53 height 16
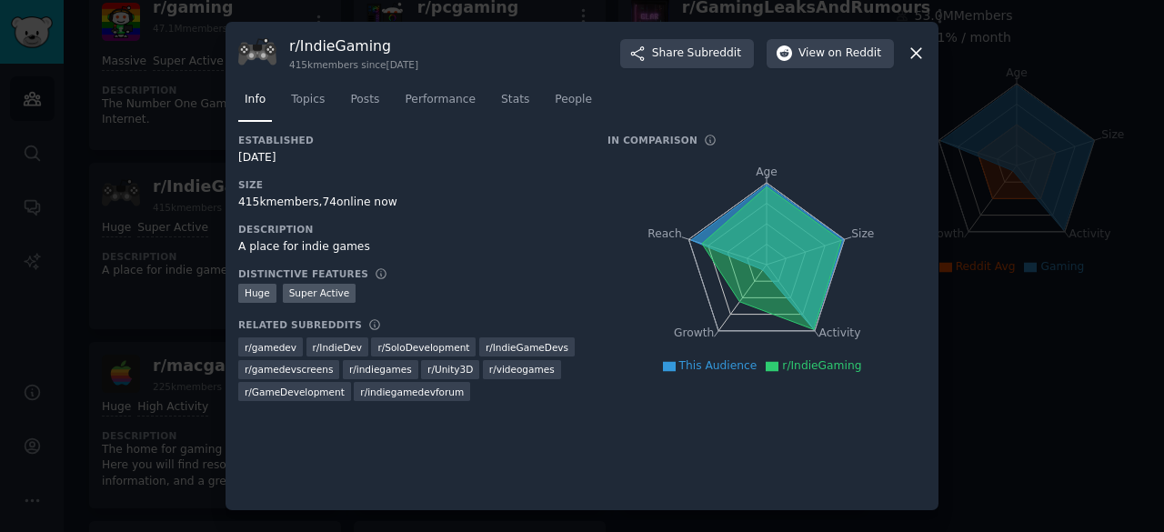
click at [928, 52] on div "r/ IndieGaming 415k members since 06/15/2009 Share Subreddit View on Reddit Inf…" at bounding box center [582, 266] width 713 height 489
click at [919, 54] on icon at bounding box center [916, 53] width 19 height 19
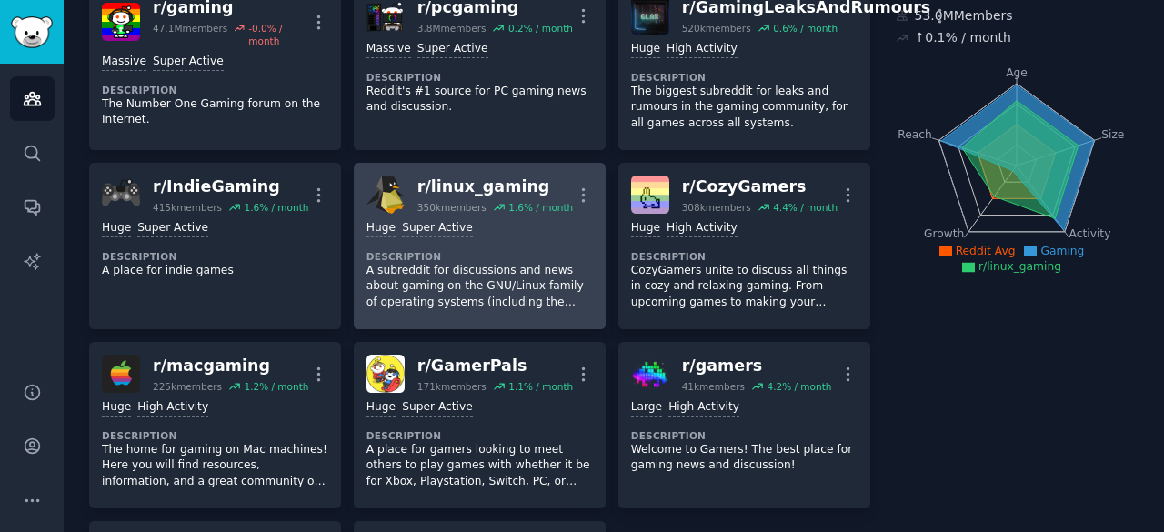
click at [463, 281] on p "A subreddit for discussions and news about gaming on the GNU/Linux family of op…" at bounding box center [480, 287] width 226 height 48
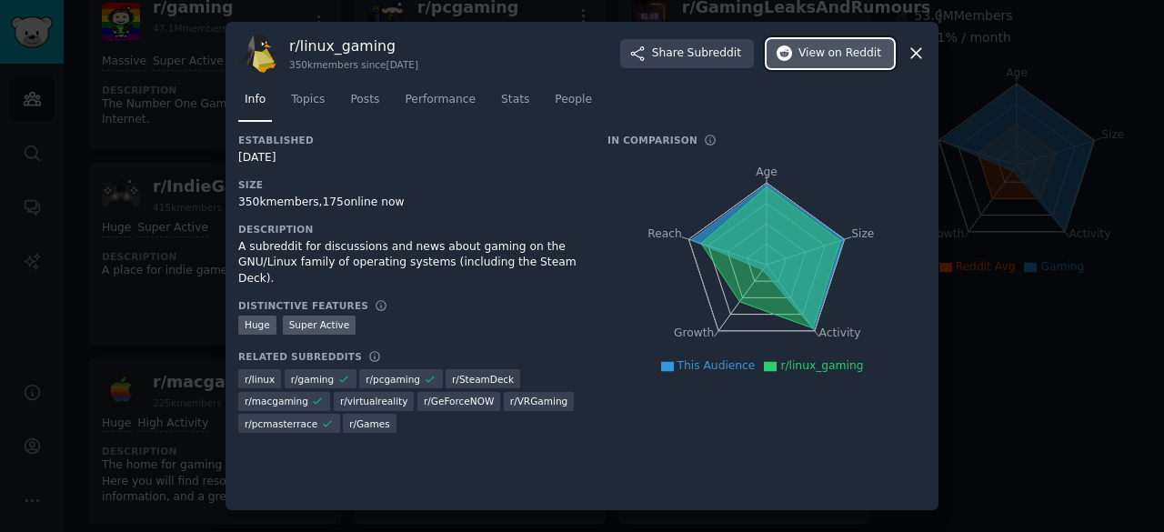
click at [844, 55] on span "on Reddit" at bounding box center [855, 53] width 53 height 16
click at [910, 57] on icon at bounding box center [916, 53] width 19 height 19
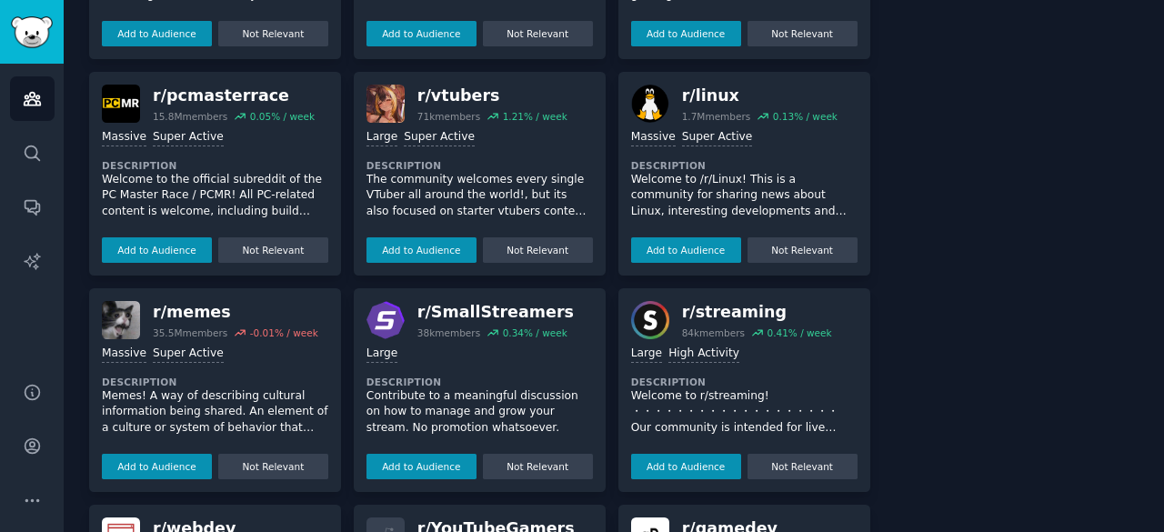
scroll to position [1249, 0]
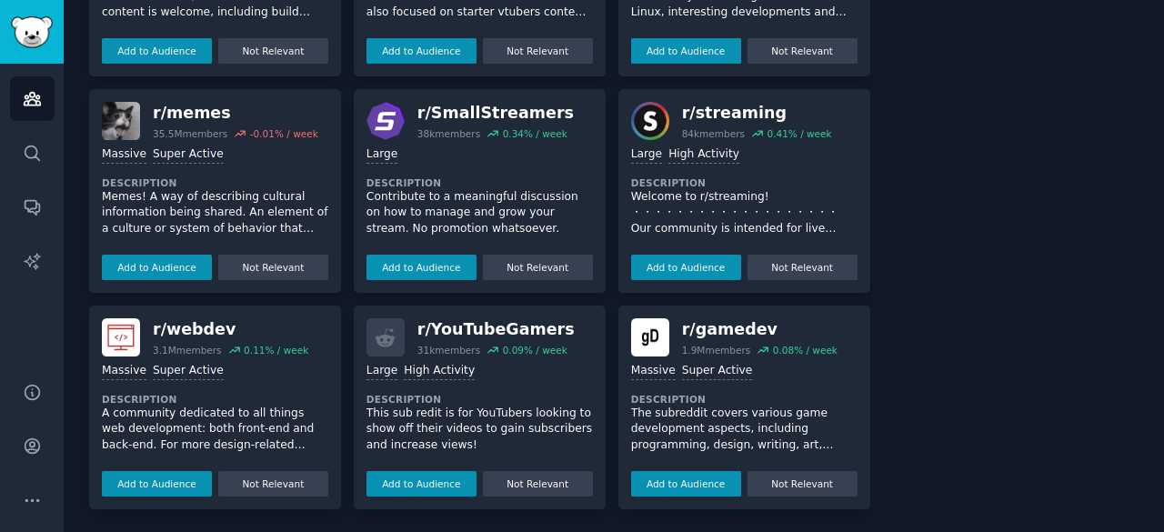
click at [206, 427] on p "A community dedicated to all things web development: both front-end and back-en…" at bounding box center [215, 430] width 226 height 48
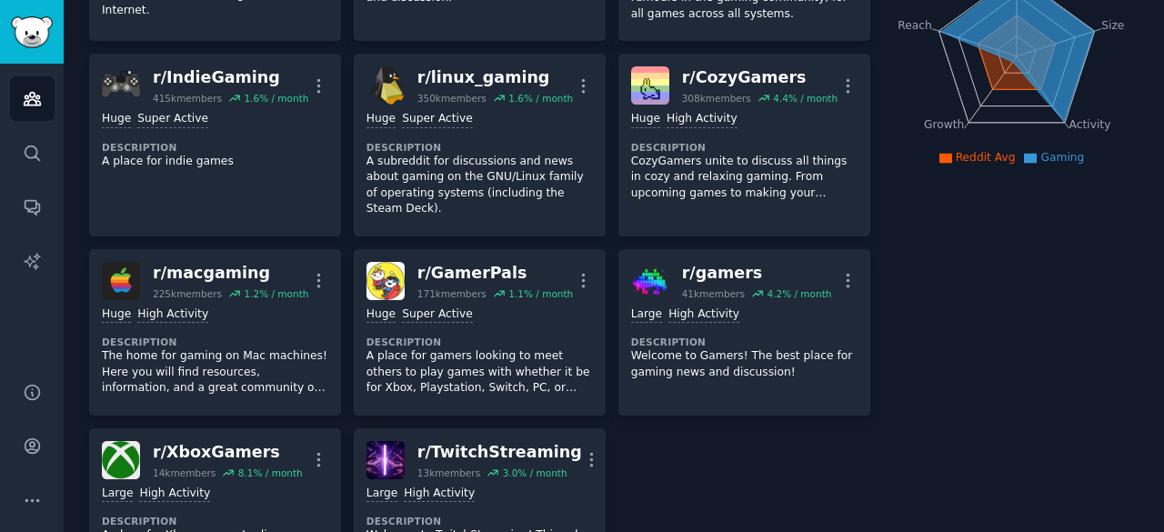
scroll to position [6, 0]
